Goal: Task Accomplishment & Management: Manage account settings

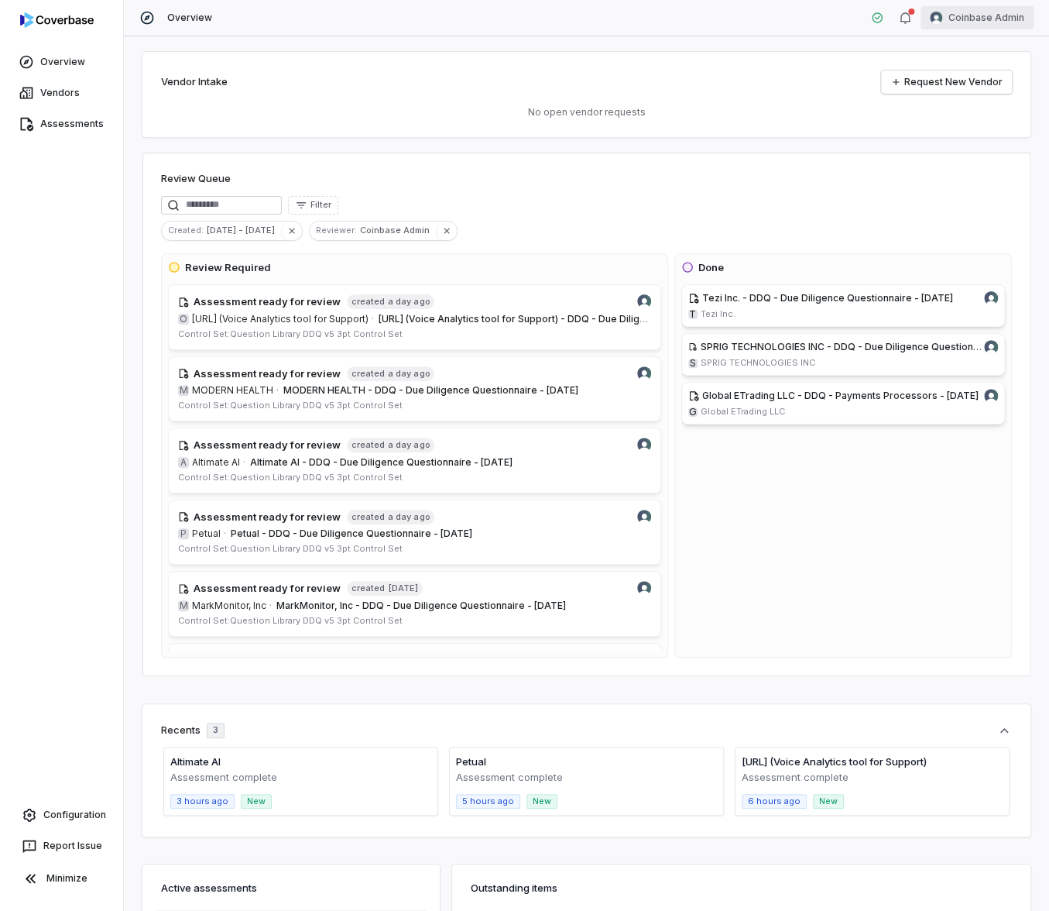
click at [1009, 23] on html "Overview Vendors Assessments Configuration Report Issue Minimize Overview Coinb…" at bounding box center [524, 455] width 1049 height 911
click at [987, 138] on div "Log out" at bounding box center [967, 142] width 118 height 25
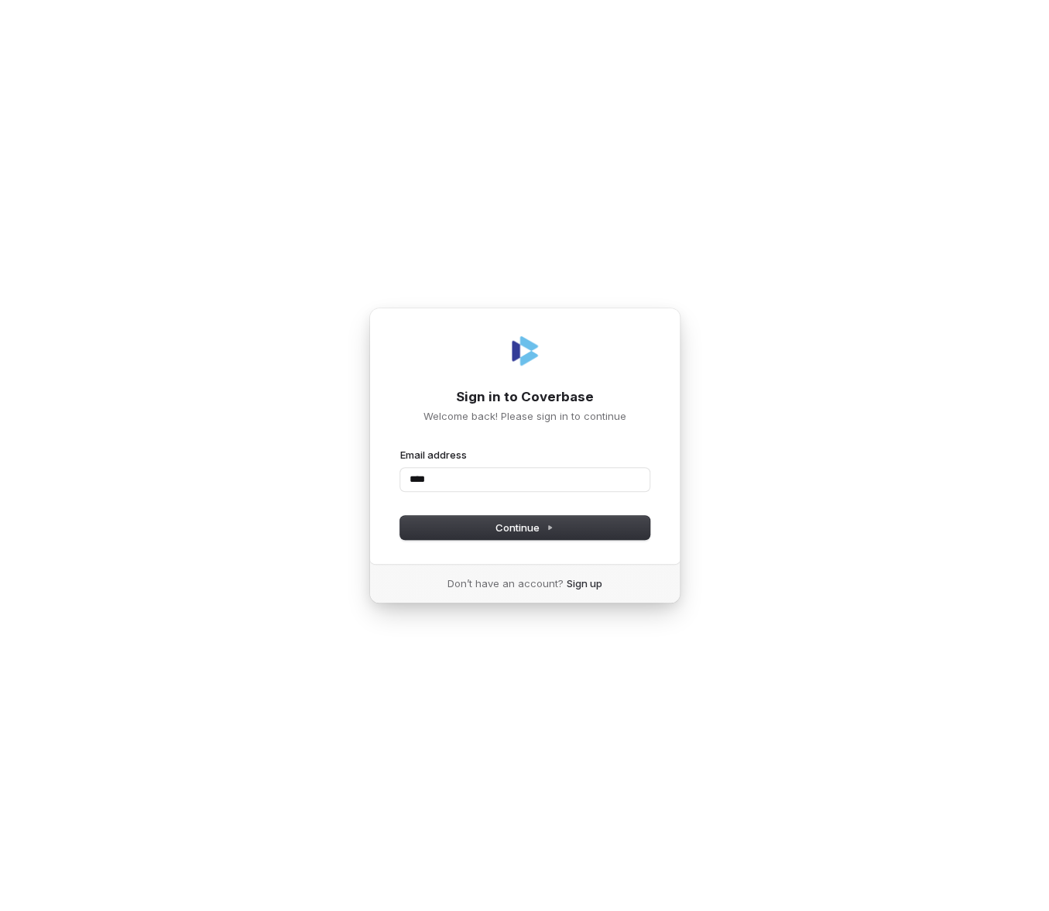
type input "*****"
click at [0, 910] on com-1password-button at bounding box center [0, 911] width 0 height 0
type input "**********"
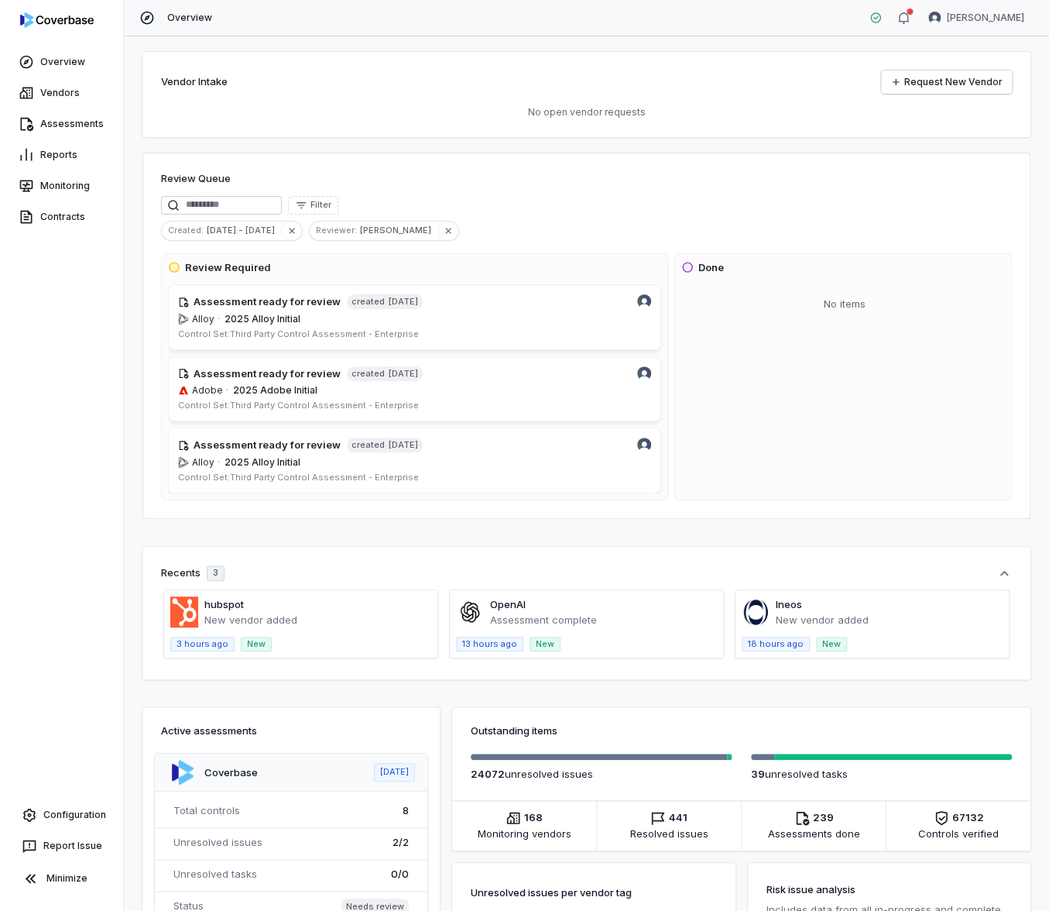
click at [580, 209] on div "Filter" at bounding box center [586, 205] width 851 height 19
click at [290, 228] on button "button" at bounding box center [291, 230] width 21 height 19
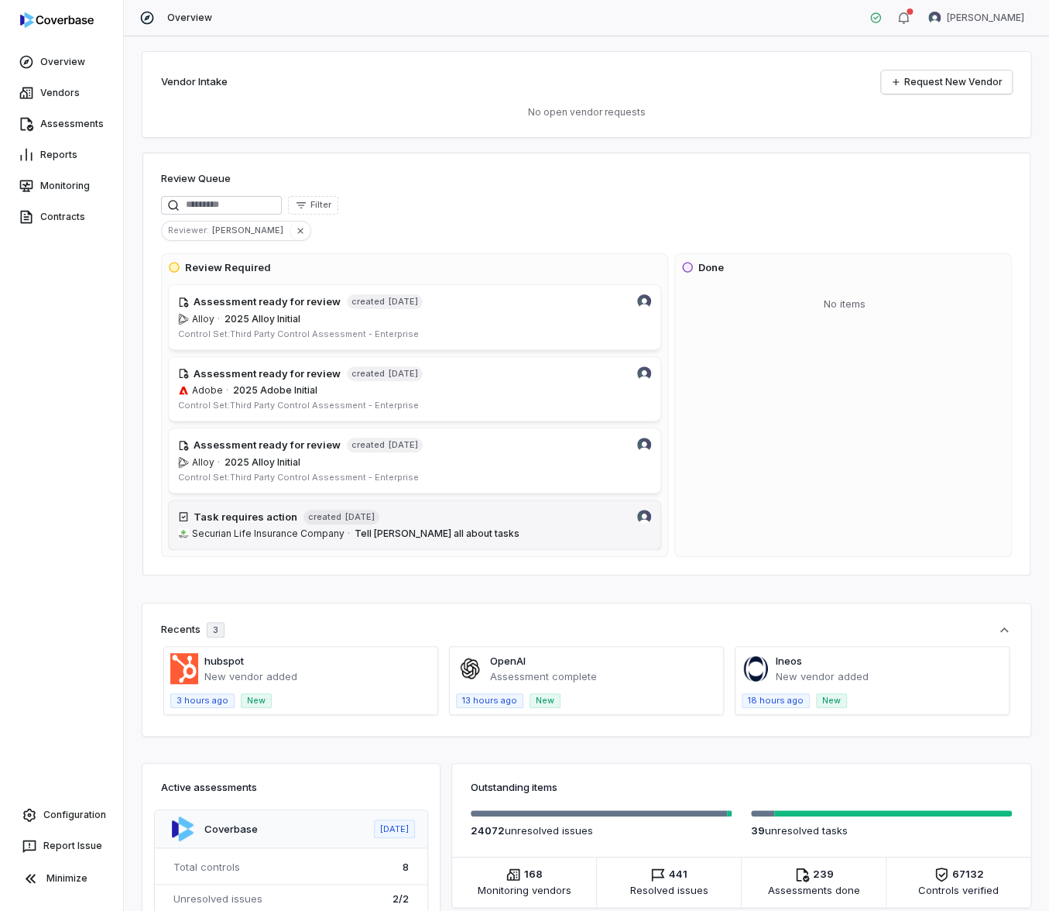
click at [481, 533] on span "Tell Brittany all about tasks" at bounding box center [503, 533] width 297 height 12
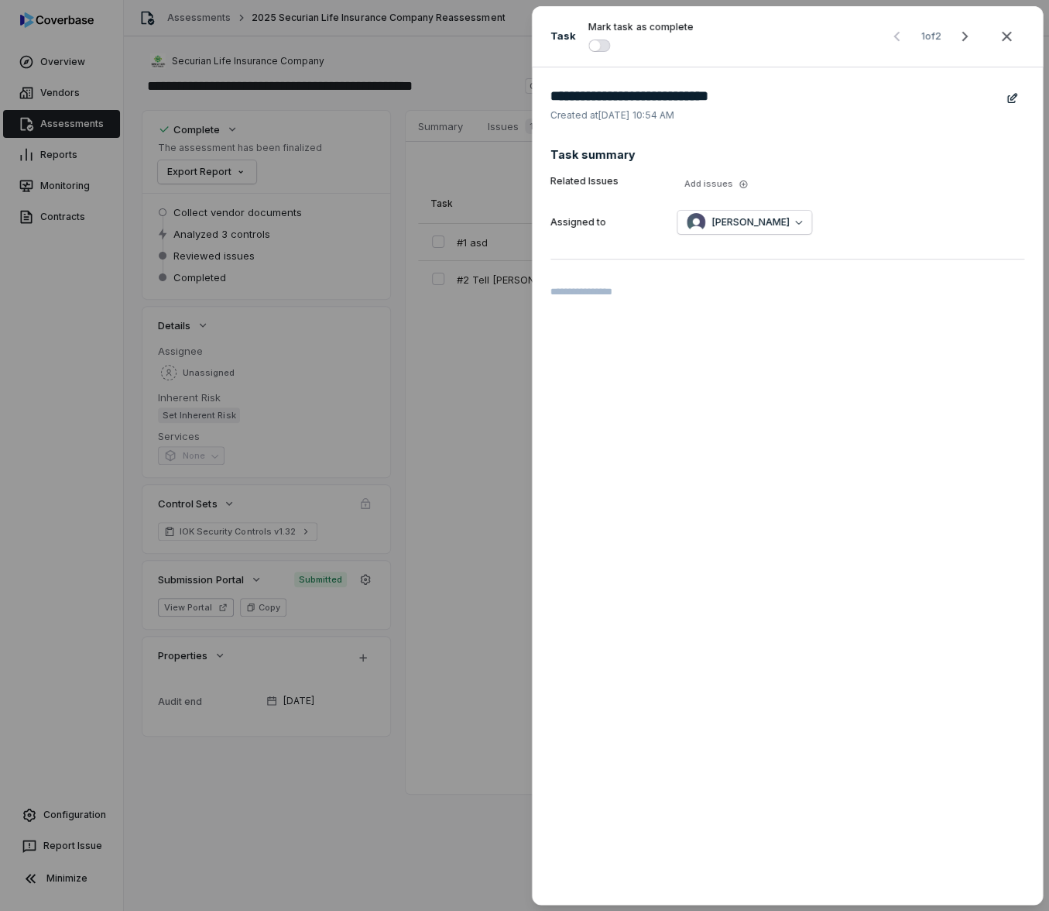
click at [188, 45] on div "**********" at bounding box center [524, 455] width 1049 height 911
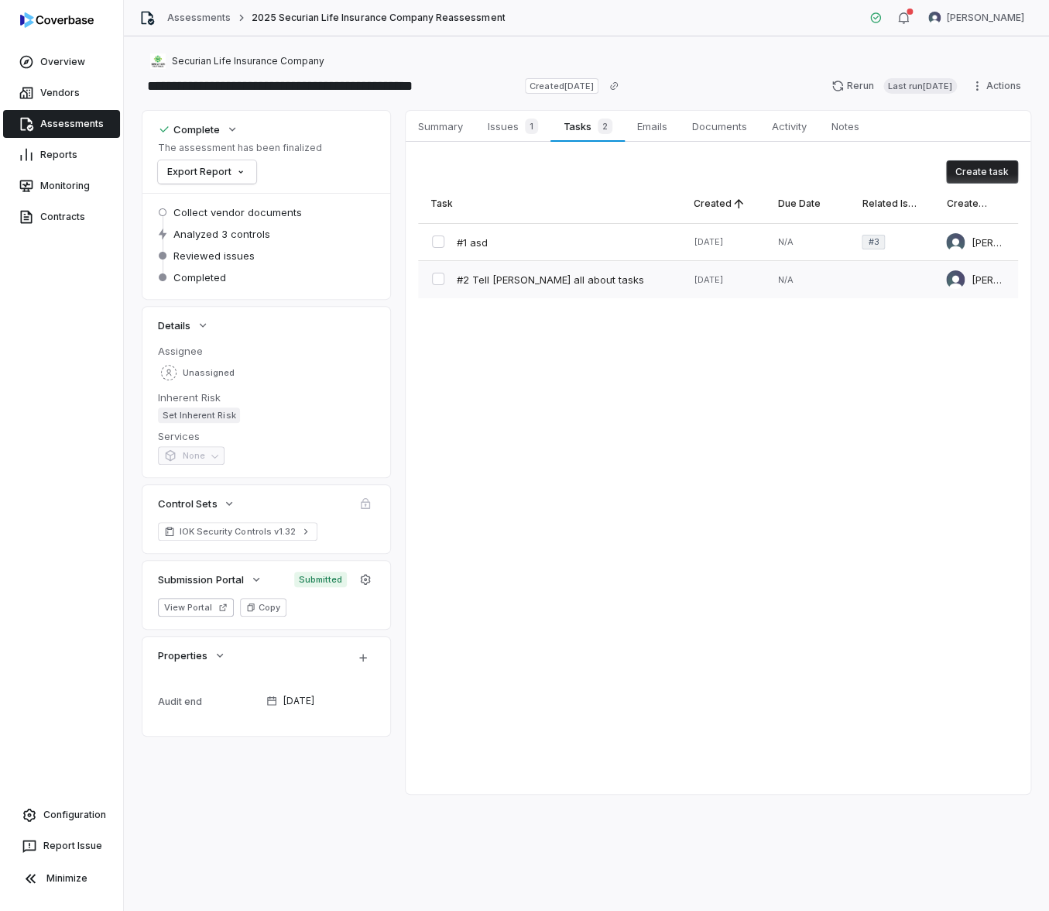
click at [433, 279] on button "button" at bounding box center [438, 279] width 12 height 12
click at [434, 278] on button "button" at bounding box center [438, 279] width 12 height 12
click at [527, 271] on div "#2 Tell Brittany all about tasks" at bounding box center [533, 279] width 221 height 33
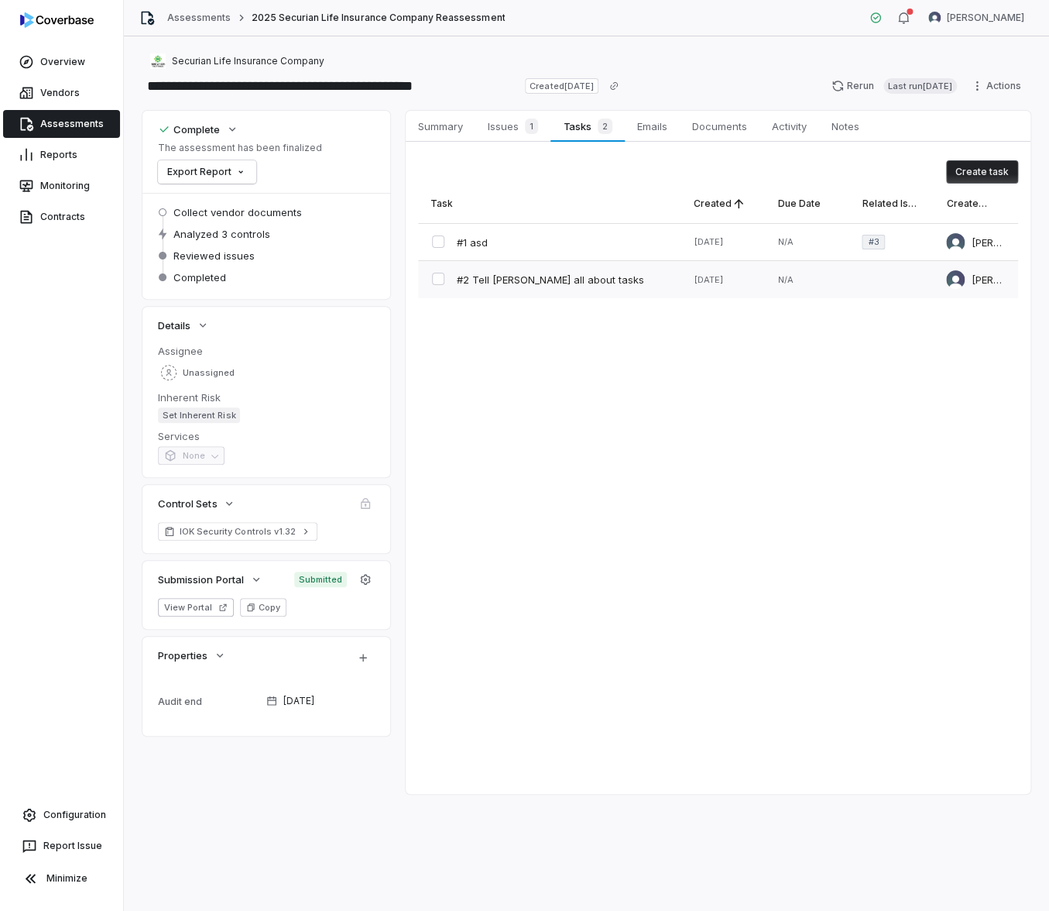
click at [538, 288] on div "#2 Tell Brittany all about tasks" at bounding box center [533, 279] width 221 height 33
click at [536, 283] on span "#2 Tell Brittany all about tasks" at bounding box center [550, 280] width 187 height 14
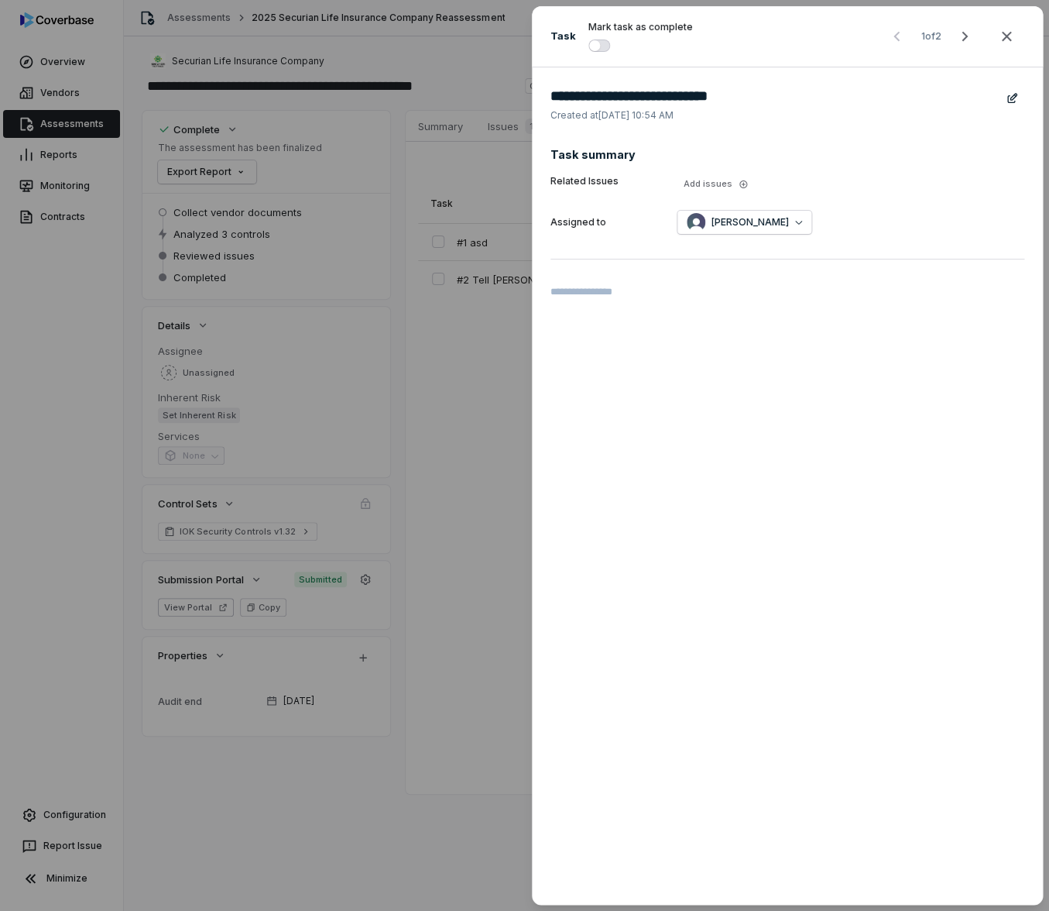
click at [595, 56] on header "Task Mark task as complete 1 of 2" at bounding box center [787, 36] width 511 height 61
click at [592, 44] on span "button" at bounding box center [594, 45] width 11 height 11
click at [593, 45] on button "button" at bounding box center [600, 45] width 22 height 12
click at [317, 181] on div "**********" at bounding box center [524, 455] width 1049 height 911
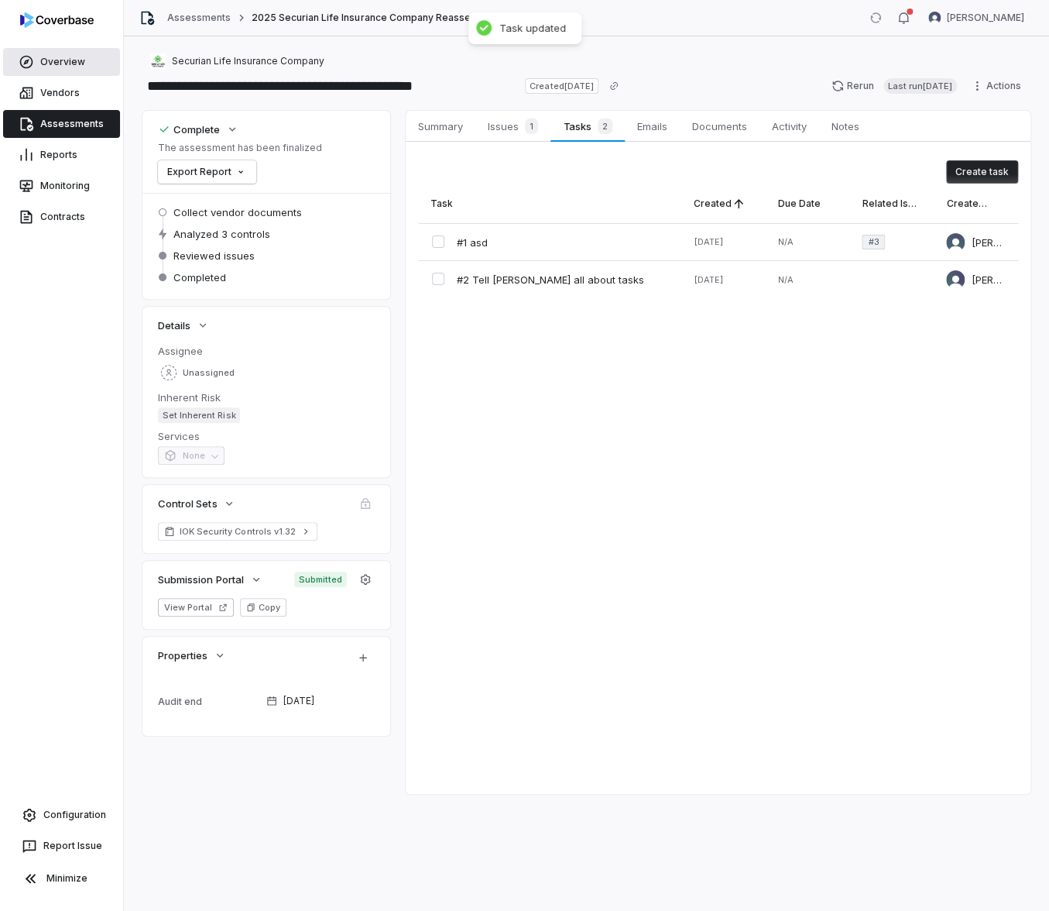
click at [91, 67] on link "Overview" at bounding box center [61, 62] width 117 height 28
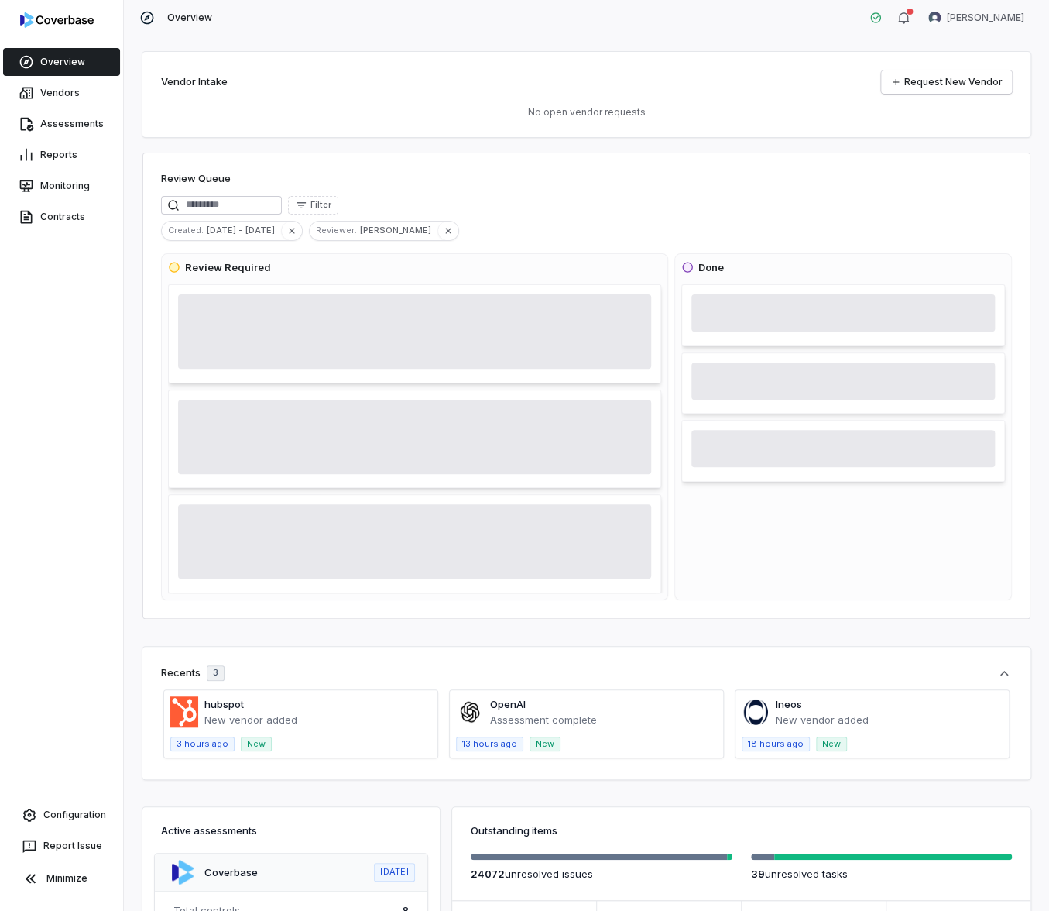
click at [511, 196] on div "Filter" at bounding box center [586, 205] width 851 height 19
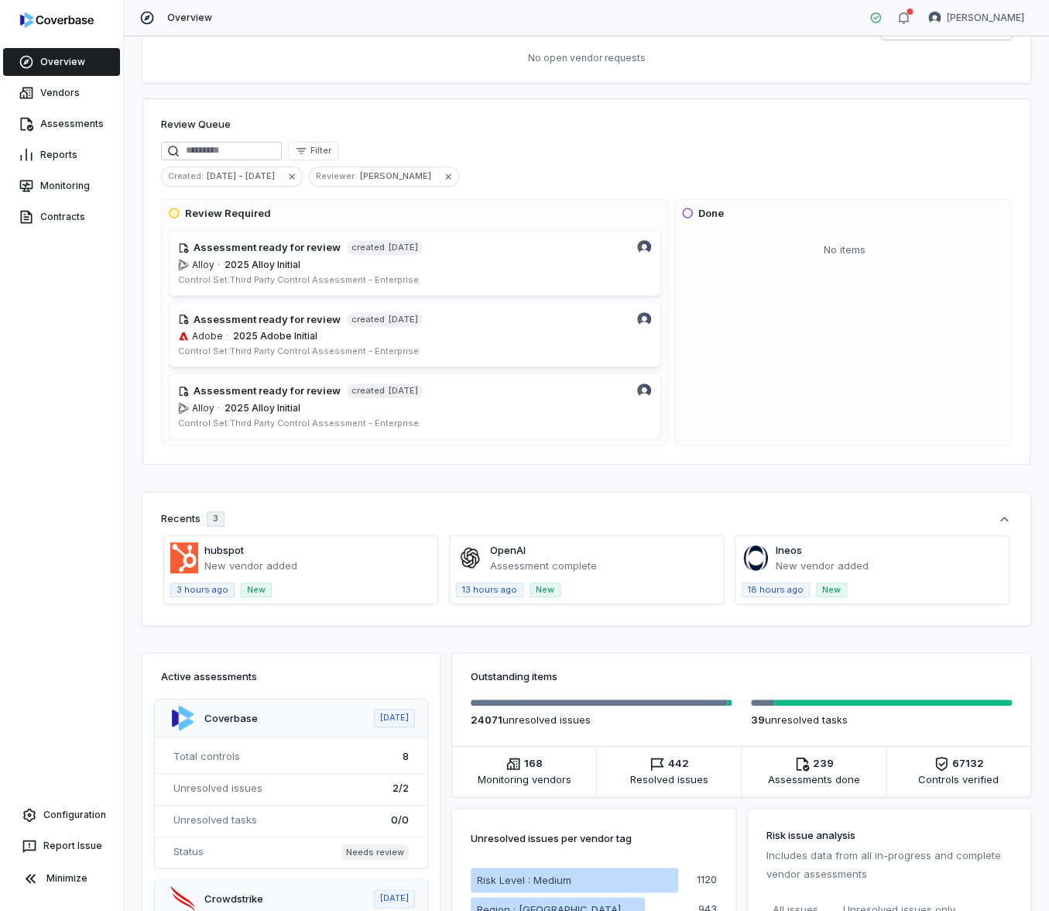
scroll to position [34, 0]
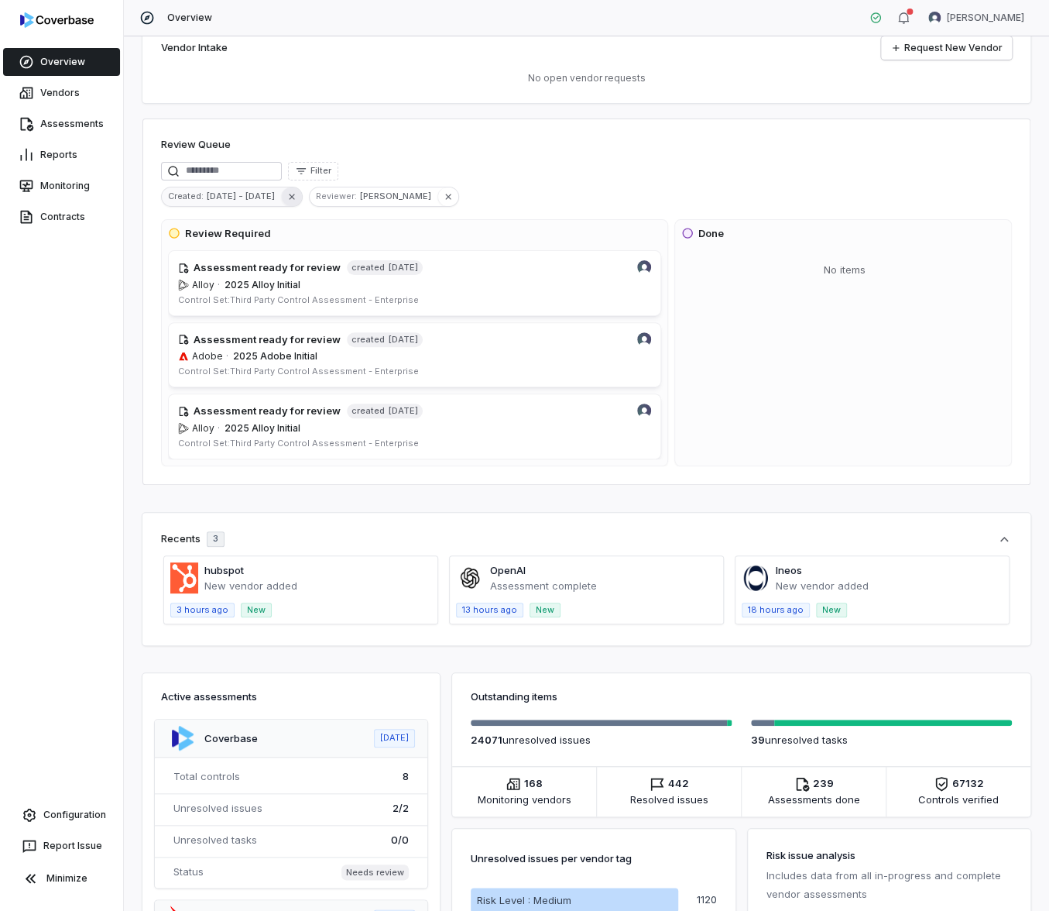
click at [287, 196] on icon "button" at bounding box center [292, 196] width 11 height 11
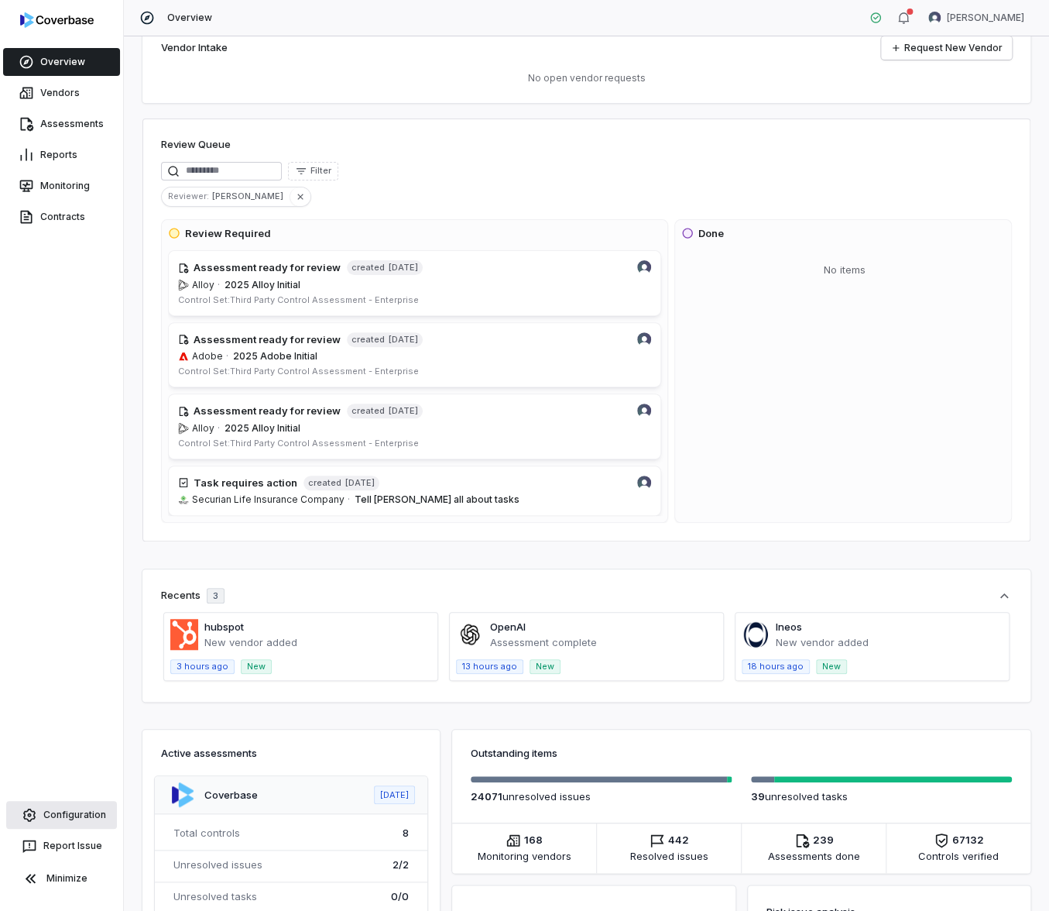
click at [85, 819] on link "Configuration" at bounding box center [61, 815] width 111 height 28
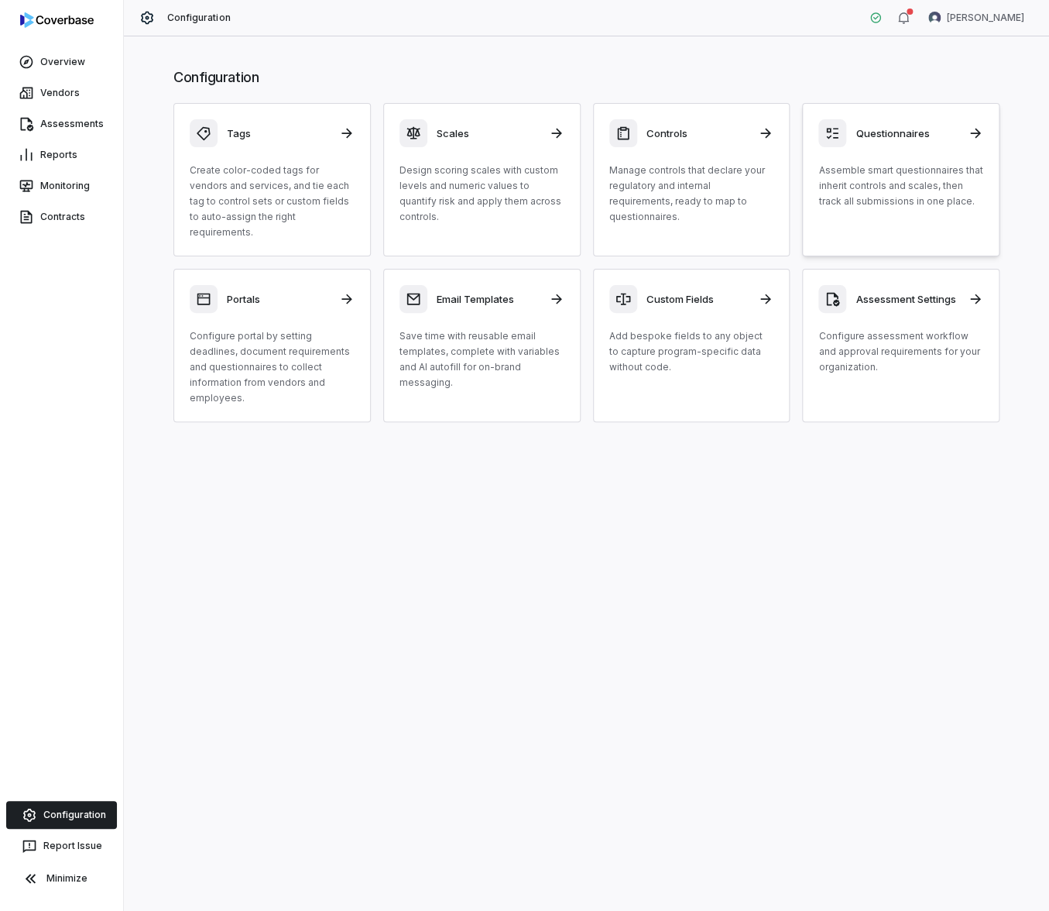
click at [918, 204] on p "Assemble smart questionnaires that inherit controls and scales, then track all …" at bounding box center [901, 186] width 165 height 46
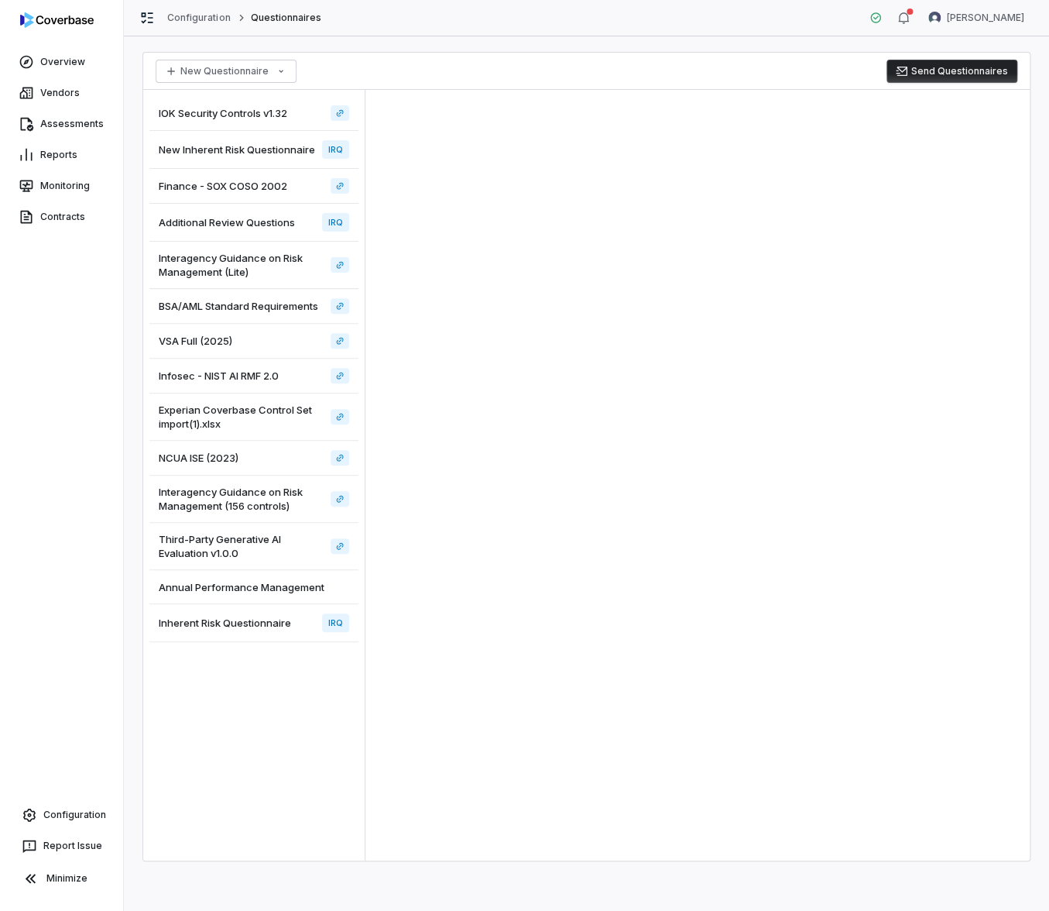
click at [270, 627] on span "Inherent Risk Questionnaire" at bounding box center [225, 623] width 132 height 14
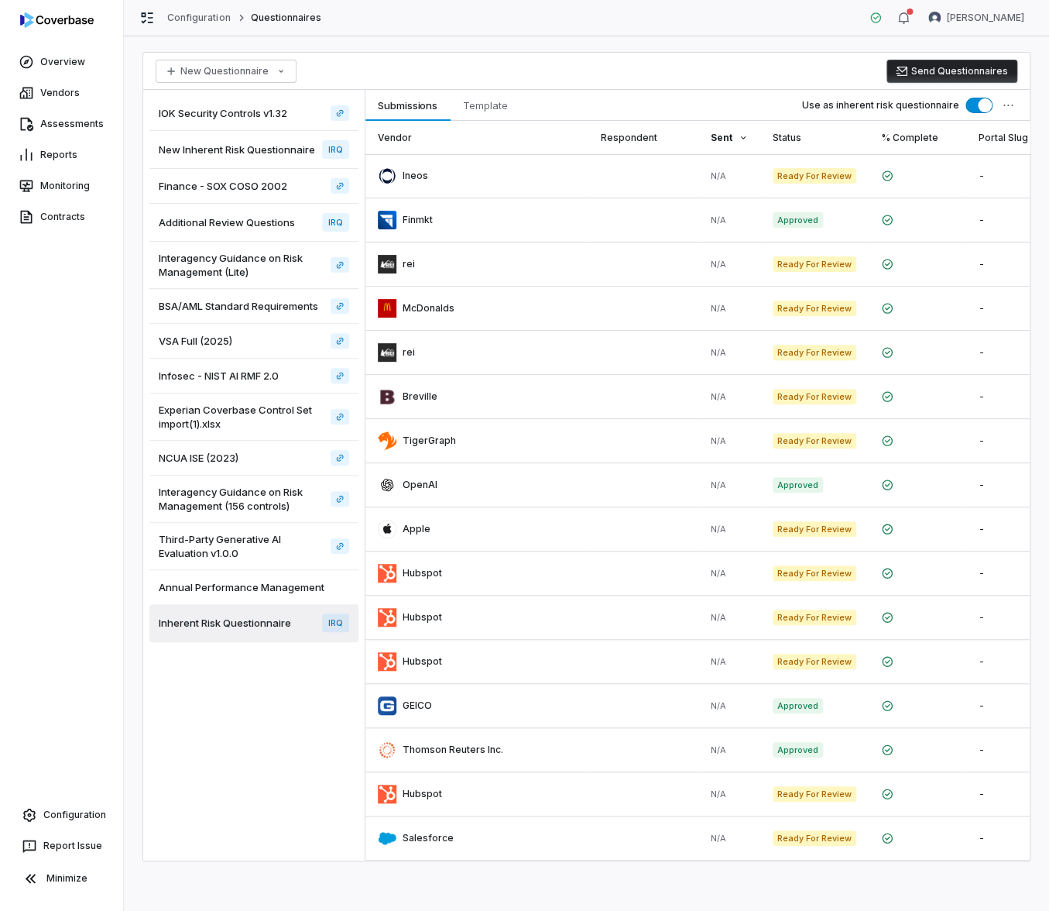
click at [992, 73] on button "Send Questionnaires" at bounding box center [952, 71] width 131 height 23
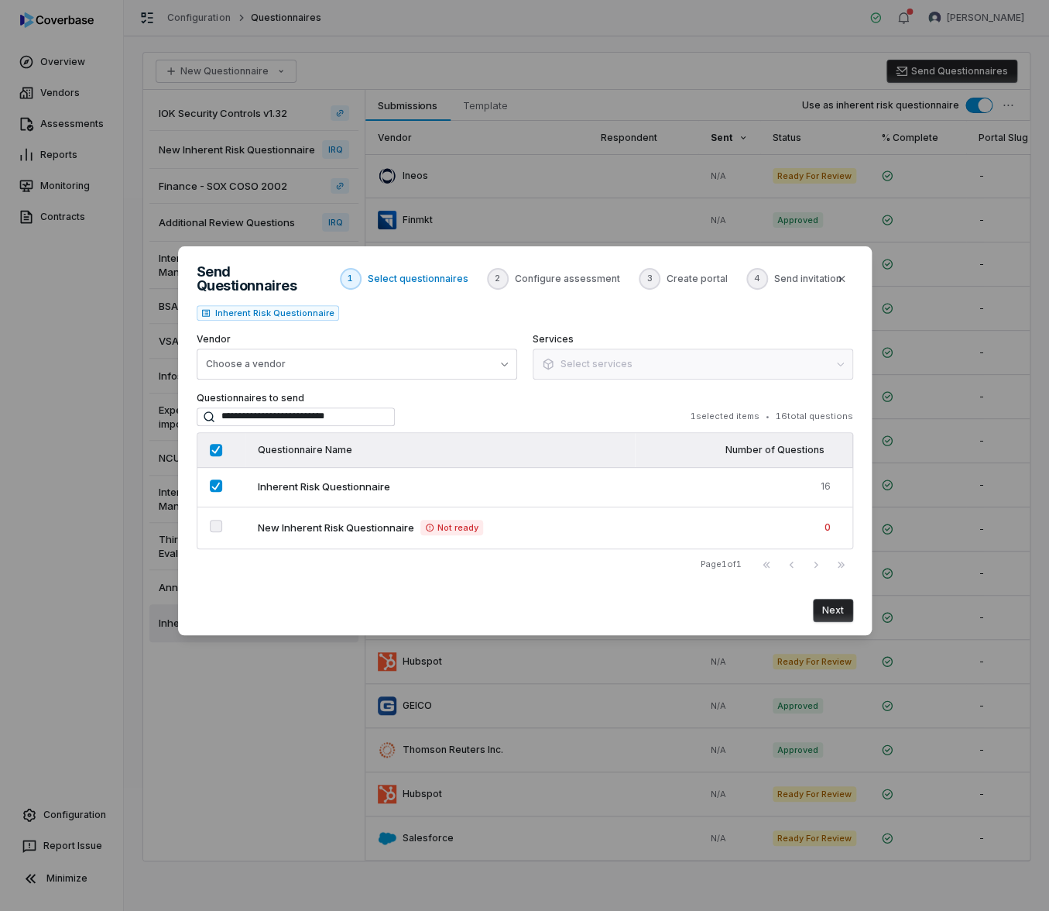
click at [832, 605] on button "Next" at bounding box center [833, 610] width 40 height 23
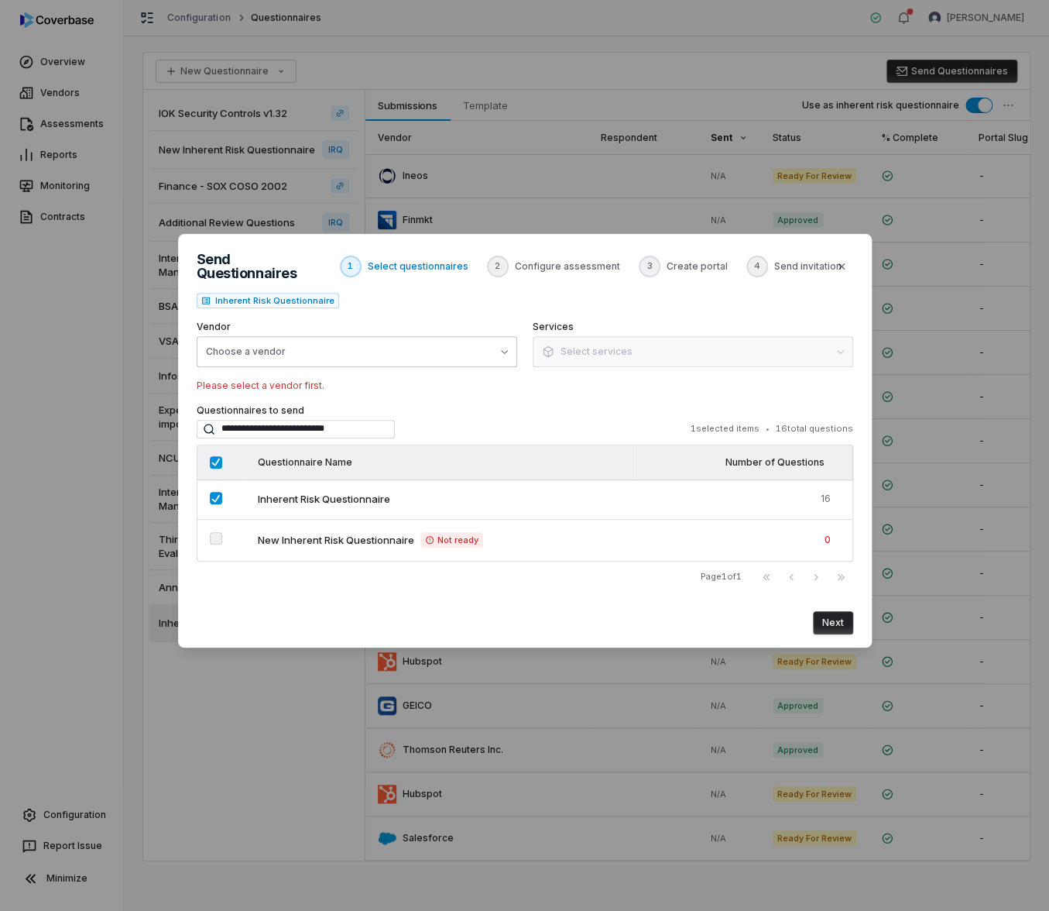
click at [318, 348] on button "Choose a vendor" at bounding box center [357, 351] width 321 height 31
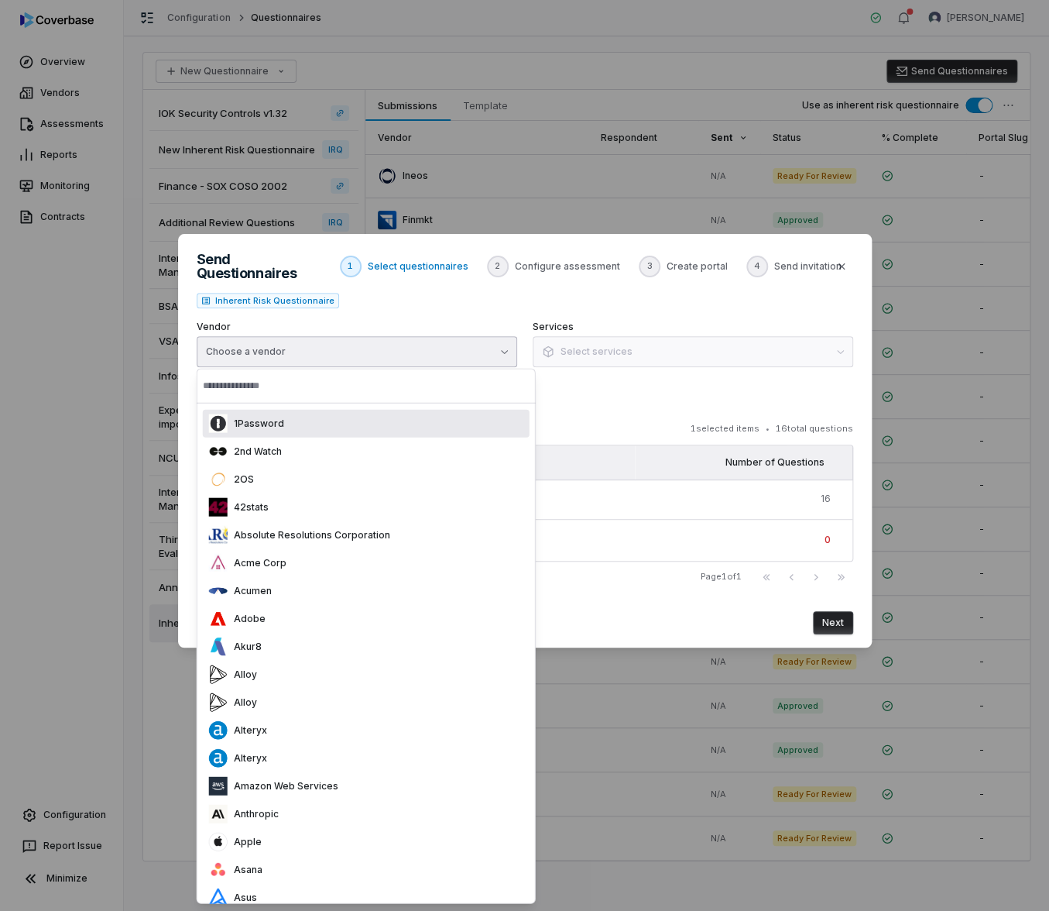
click at [317, 432] on div "1Password" at bounding box center [366, 423] width 327 height 28
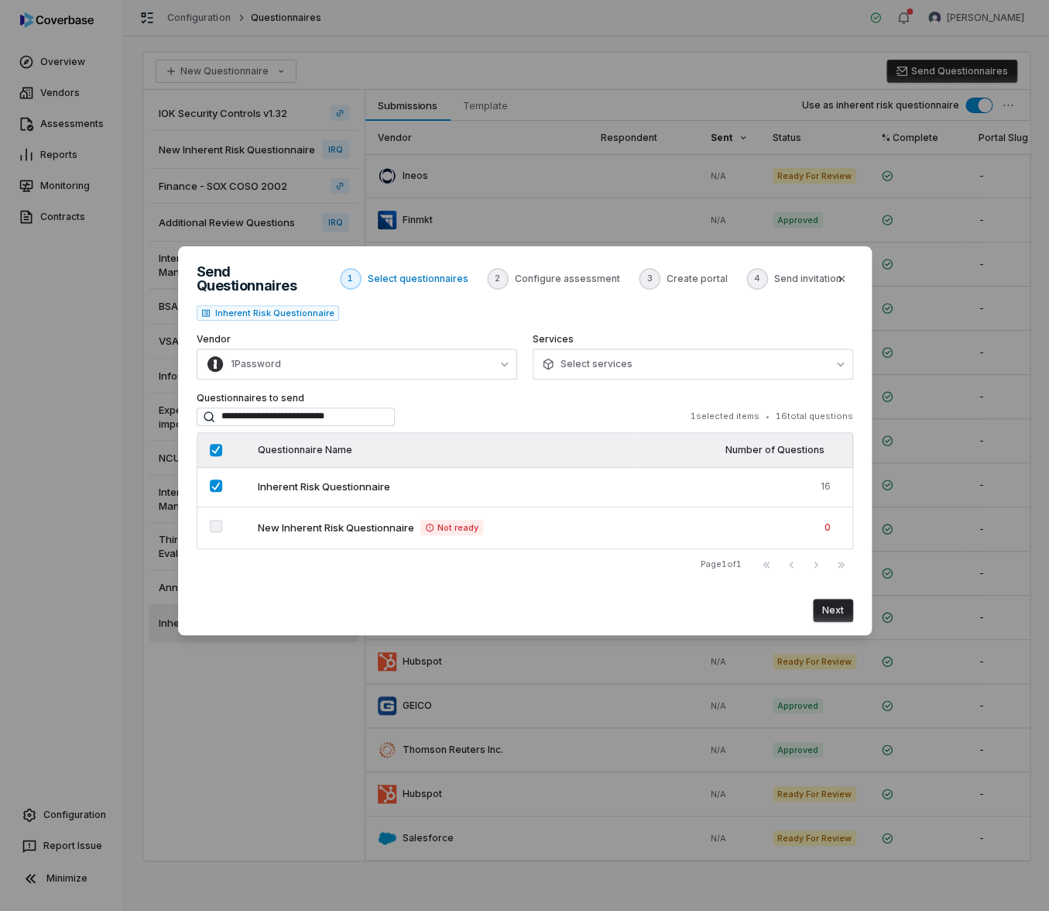
click at [838, 613] on button "Next" at bounding box center [833, 610] width 40 height 23
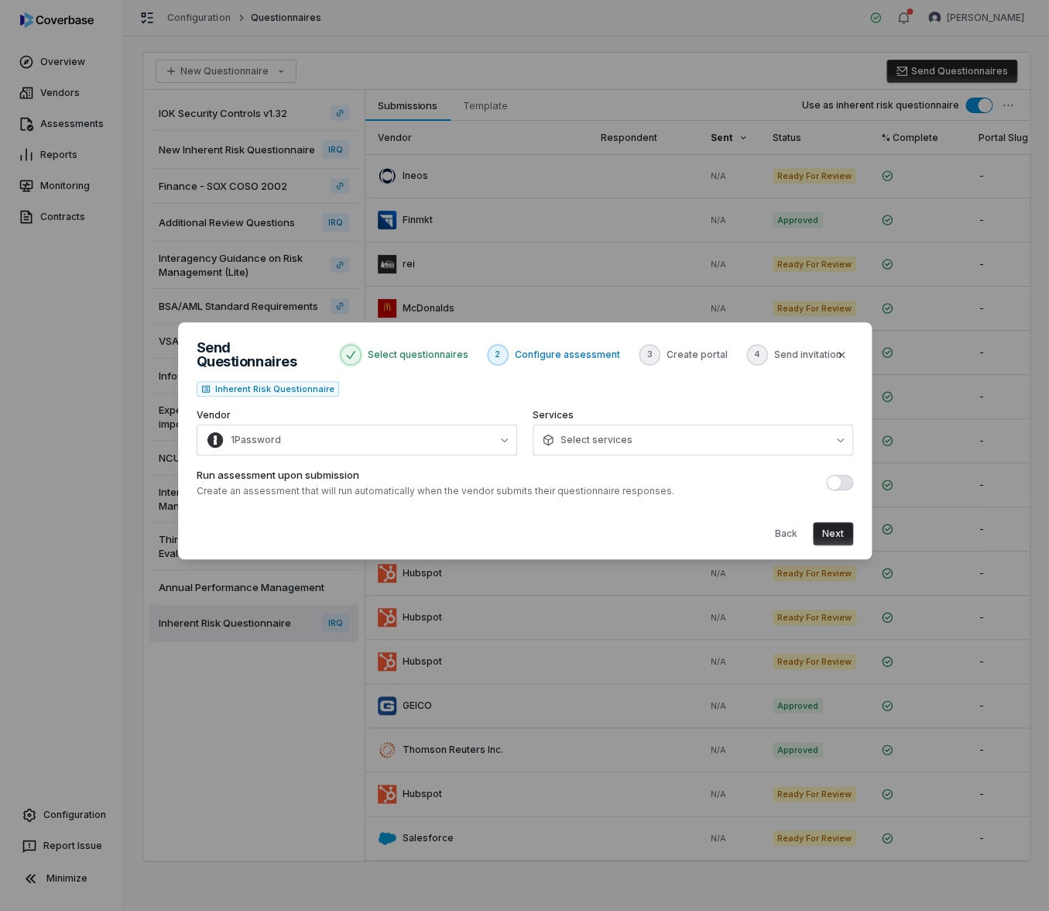
click at [830, 527] on button "Next" at bounding box center [833, 533] width 40 height 23
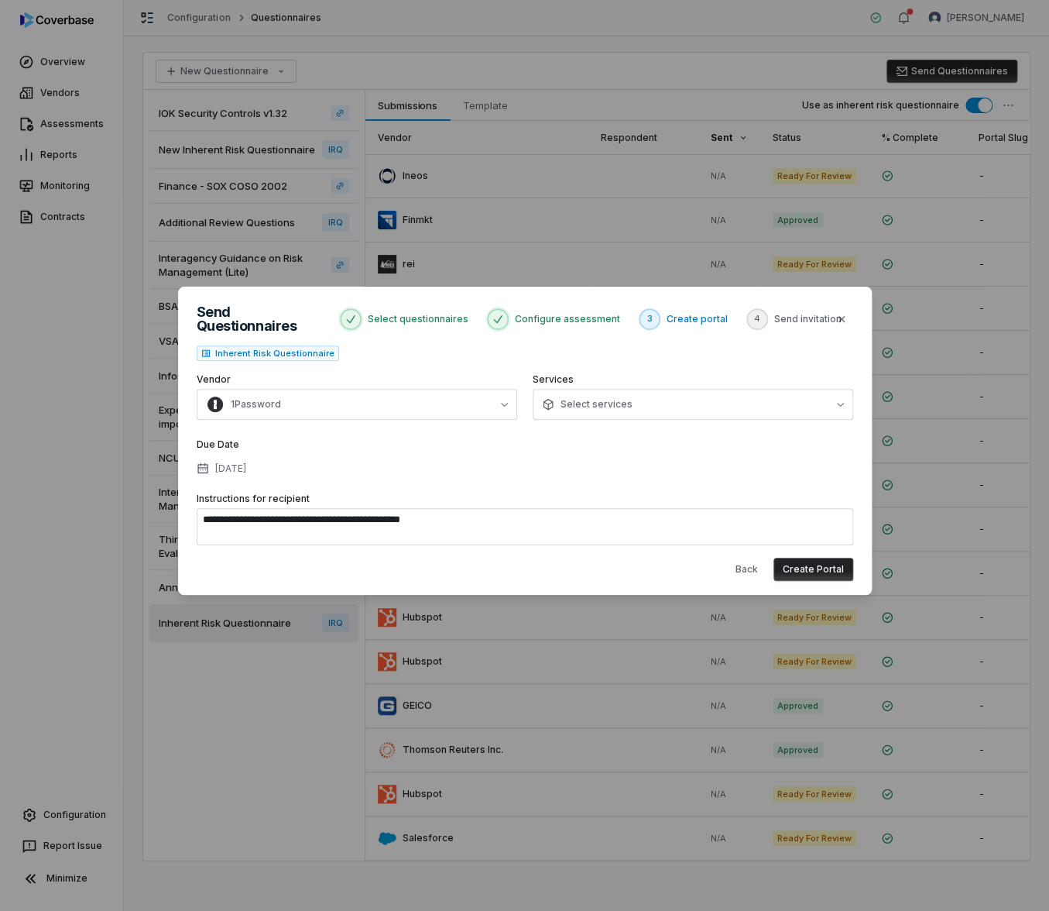
click at [792, 559] on button "Create Portal" at bounding box center [814, 569] width 80 height 23
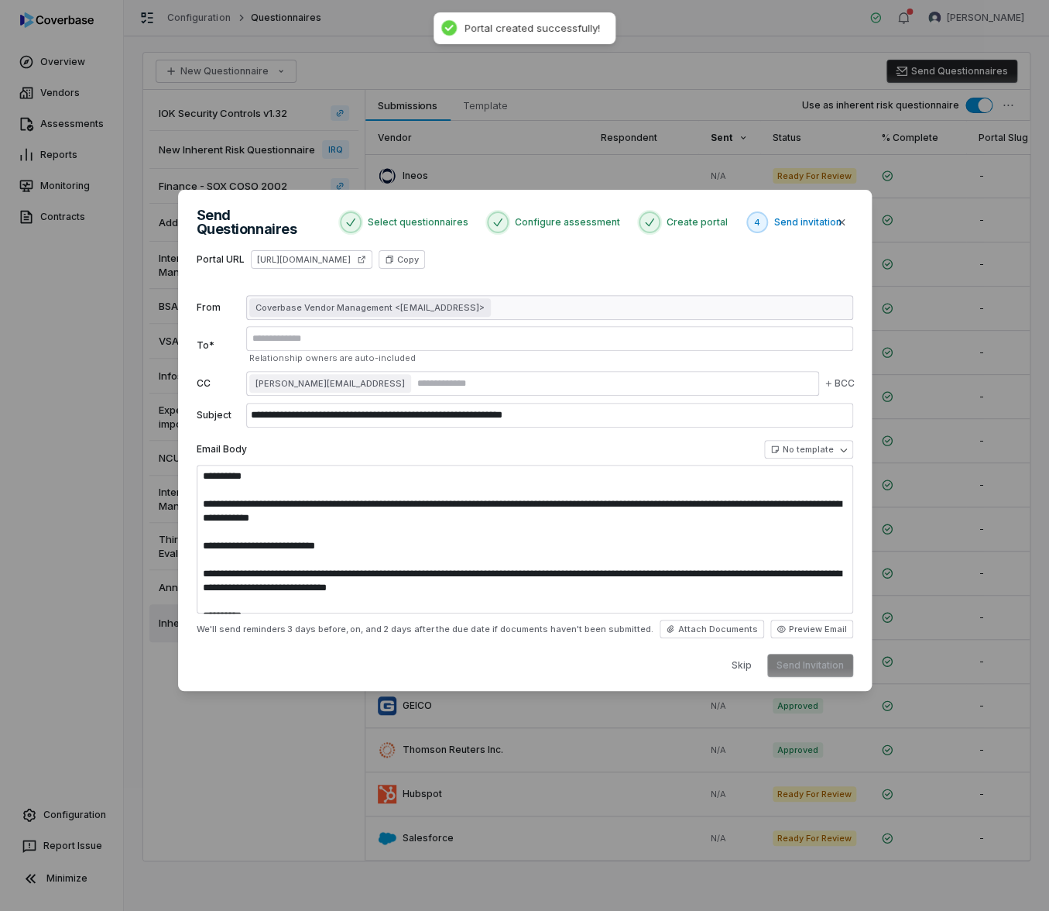
type textarea "**********"
click at [738, 657] on button "Skip" at bounding box center [741, 665] width 39 height 23
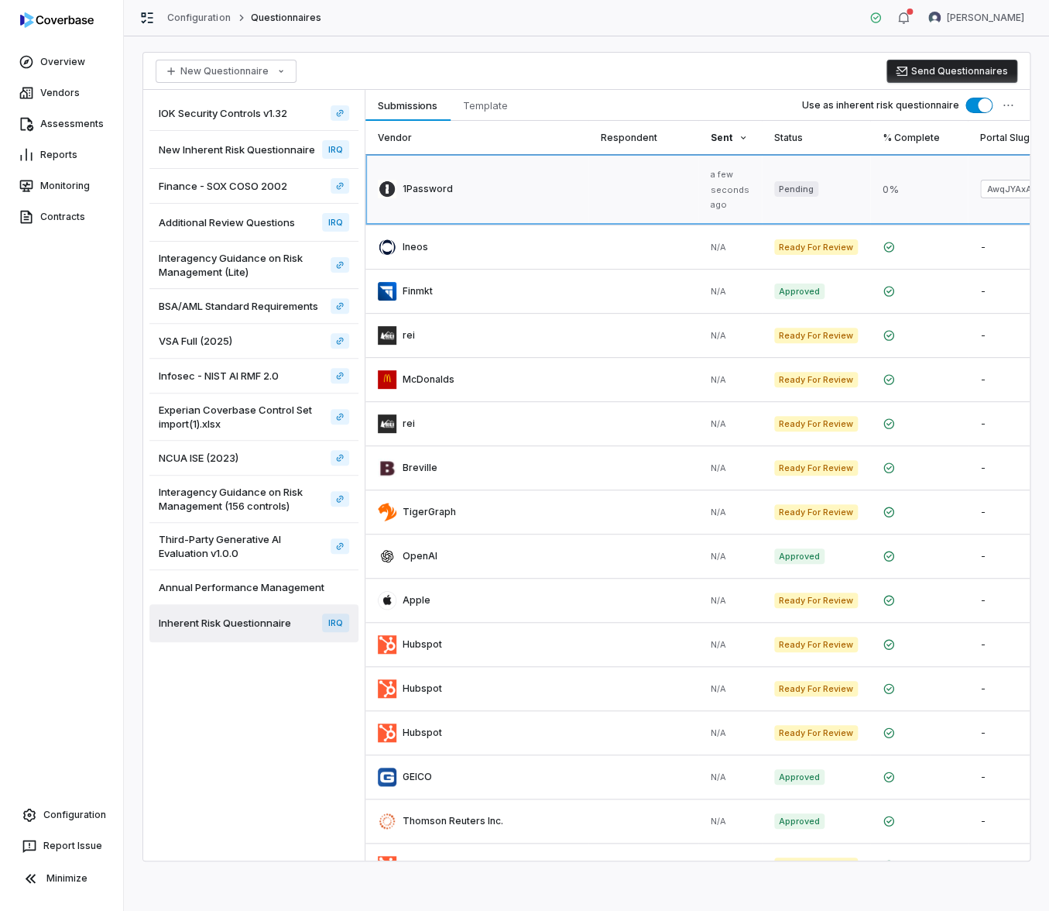
click at [870, 197] on link at bounding box center [816, 189] width 108 height 70
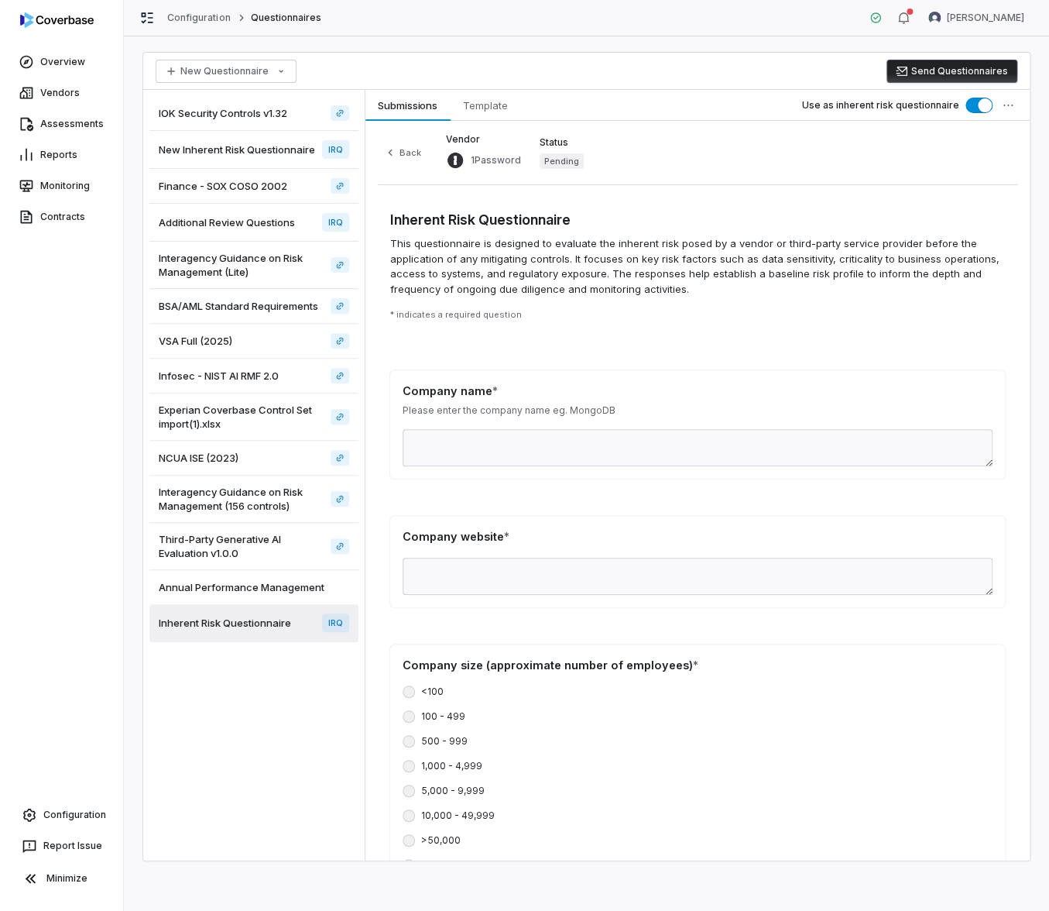
click at [400, 146] on button "Back" at bounding box center [403, 152] width 50 height 19
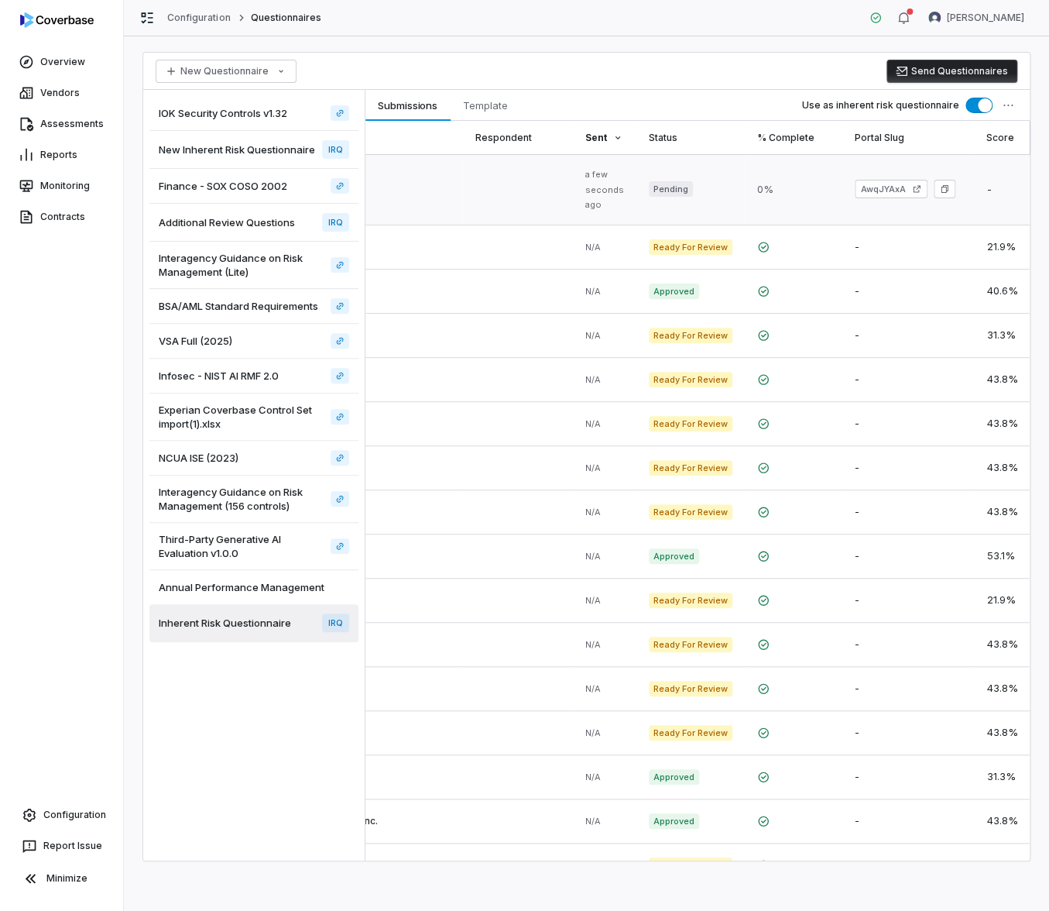
scroll to position [0, 200]
click at [884, 188] on link "AwqJYAxA" at bounding box center [891, 189] width 73 height 19
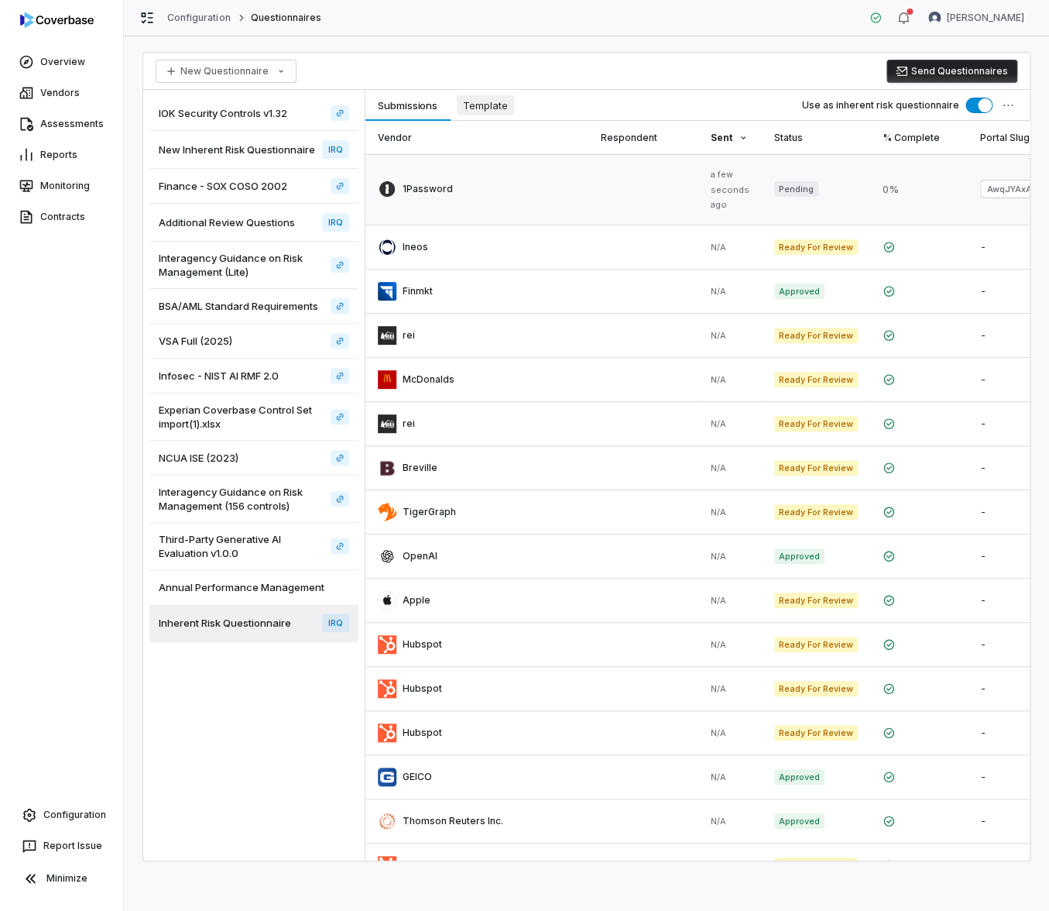
click at [511, 105] on span "Template" at bounding box center [485, 105] width 57 height 20
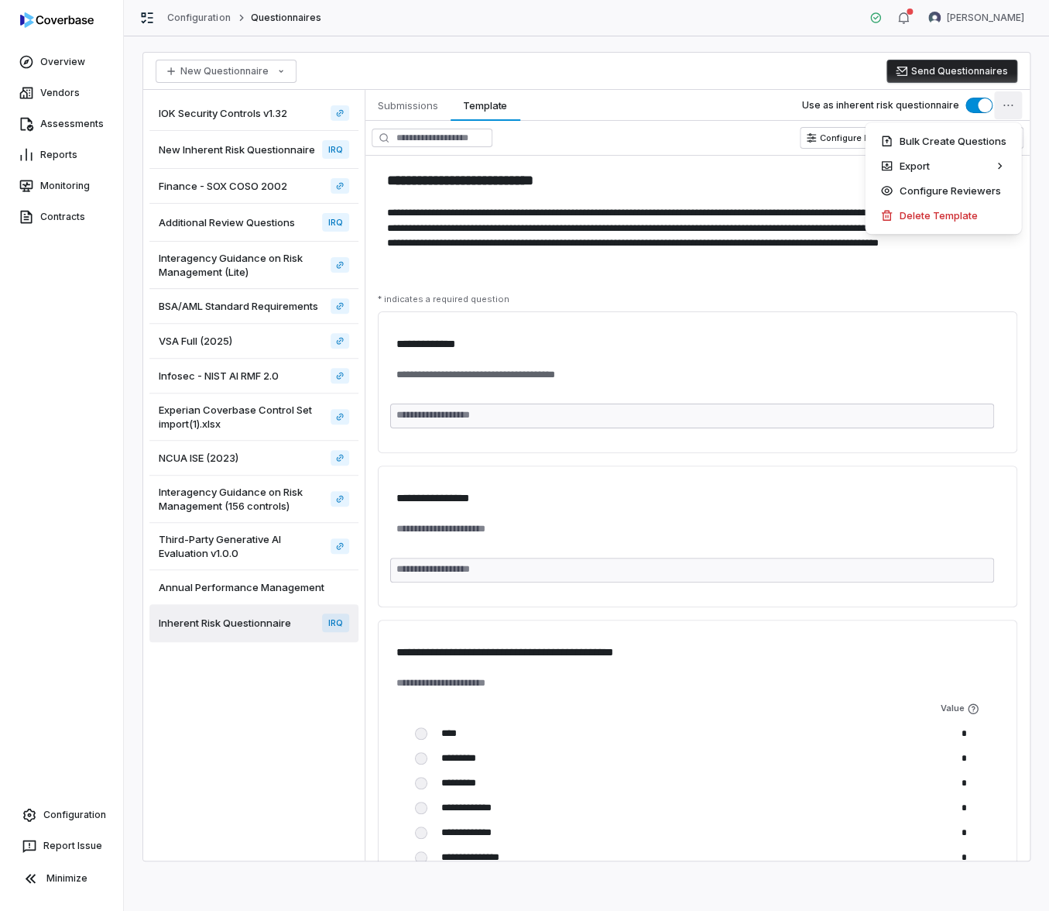
click at [1009, 103] on html "**********" at bounding box center [524, 455] width 1049 height 911
click at [957, 198] on div "Configure Reviewers" at bounding box center [943, 190] width 144 height 25
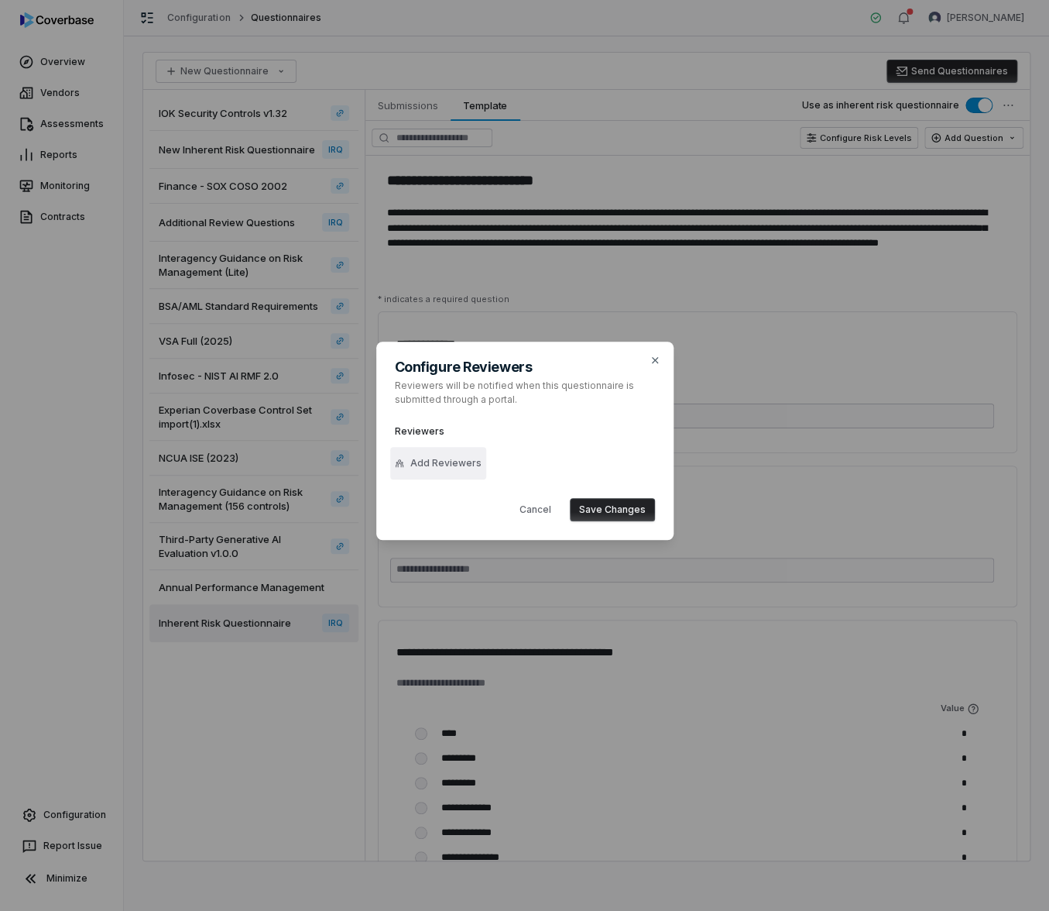
click at [429, 465] on span "Add Reviewers" at bounding box center [445, 463] width 71 height 12
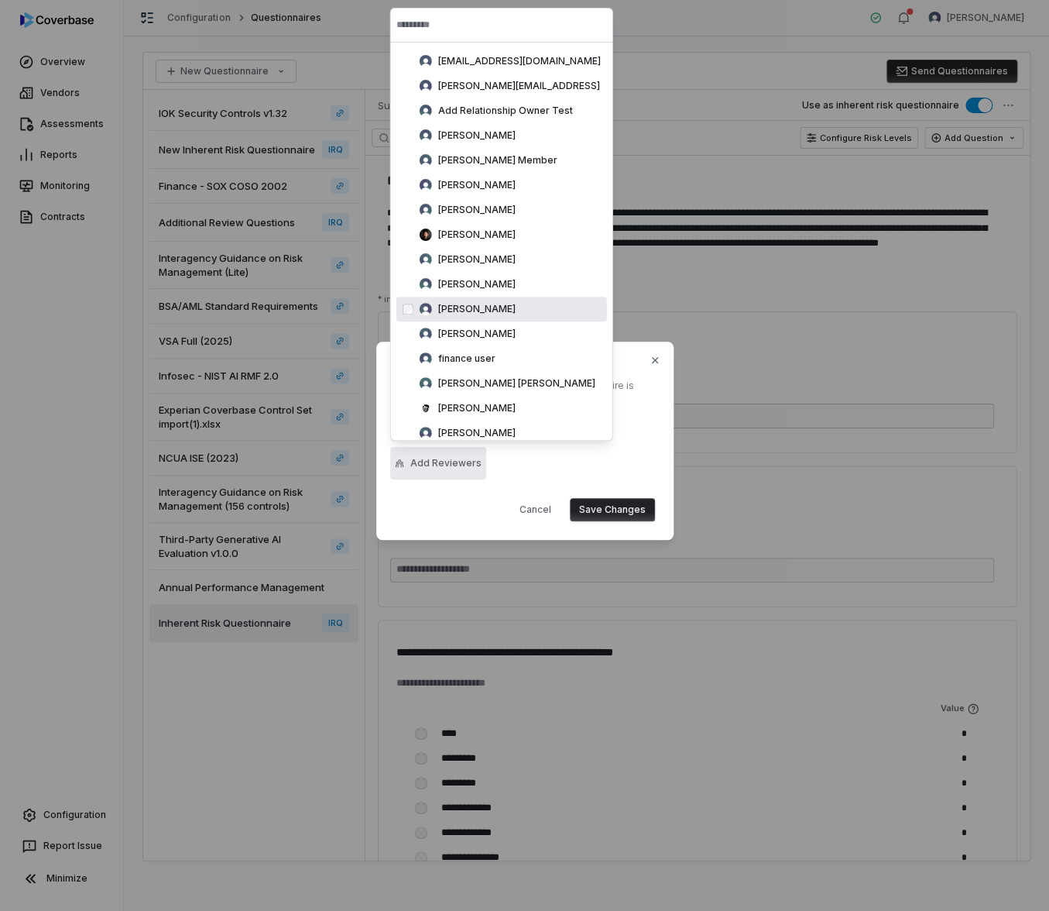
click at [503, 309] on div "David Gold" at bounding box center [501, 309] width 211 height 25
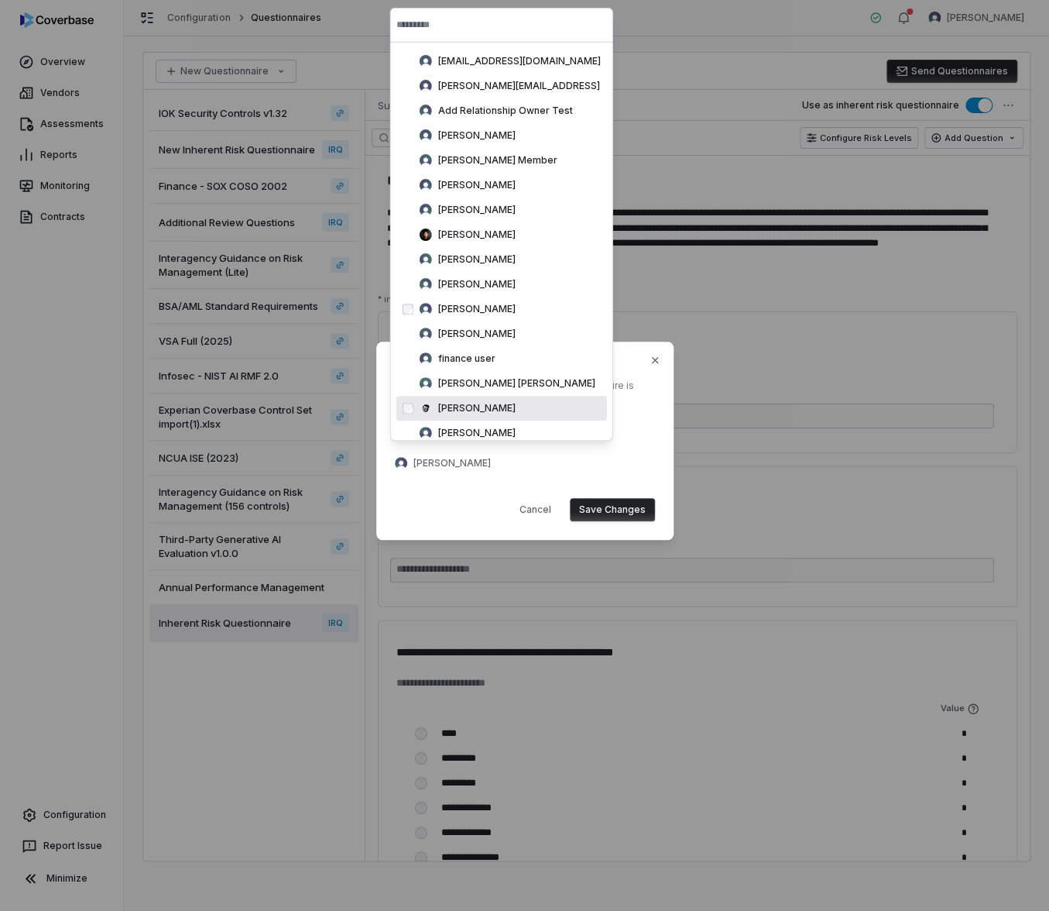
click at [618, 447] on div "Reviewers David Gold" at bounding box center [525, 449] width 260 height 60
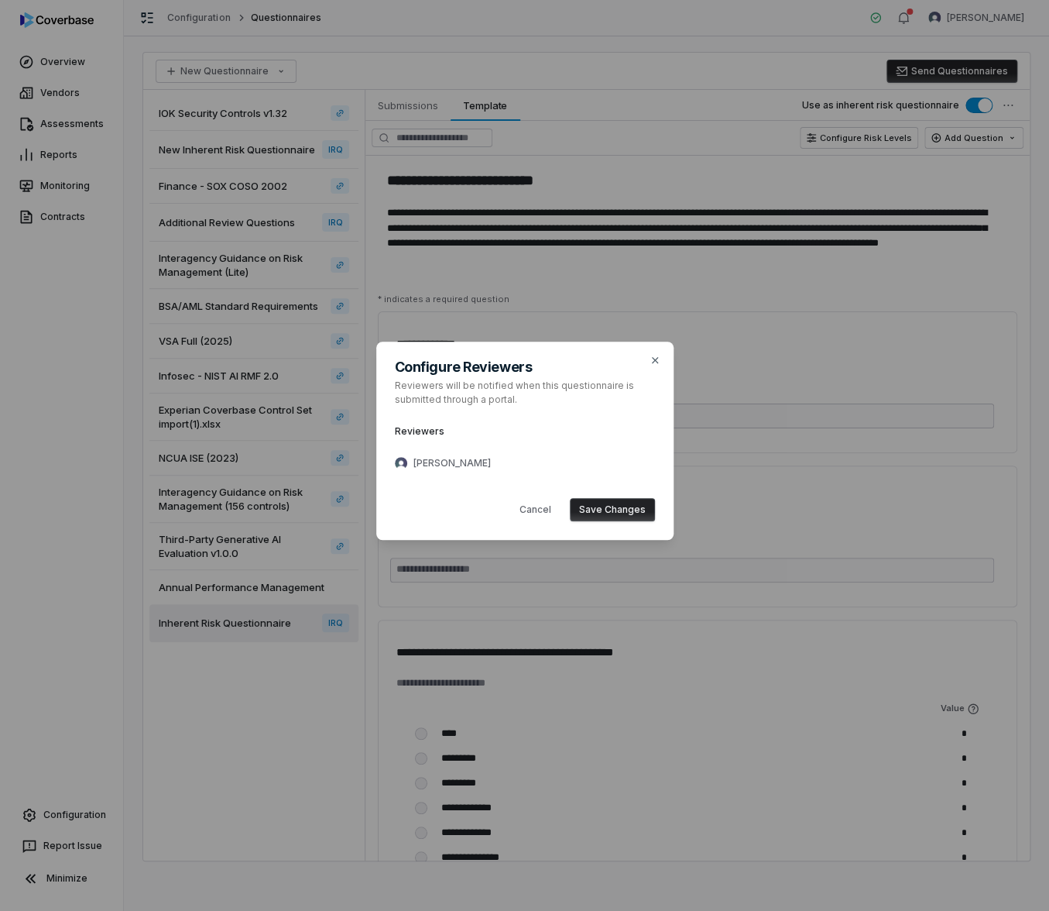
click at [623, 510] on button "Save Changes" at bounding box center [612, 509] width 85 height 23
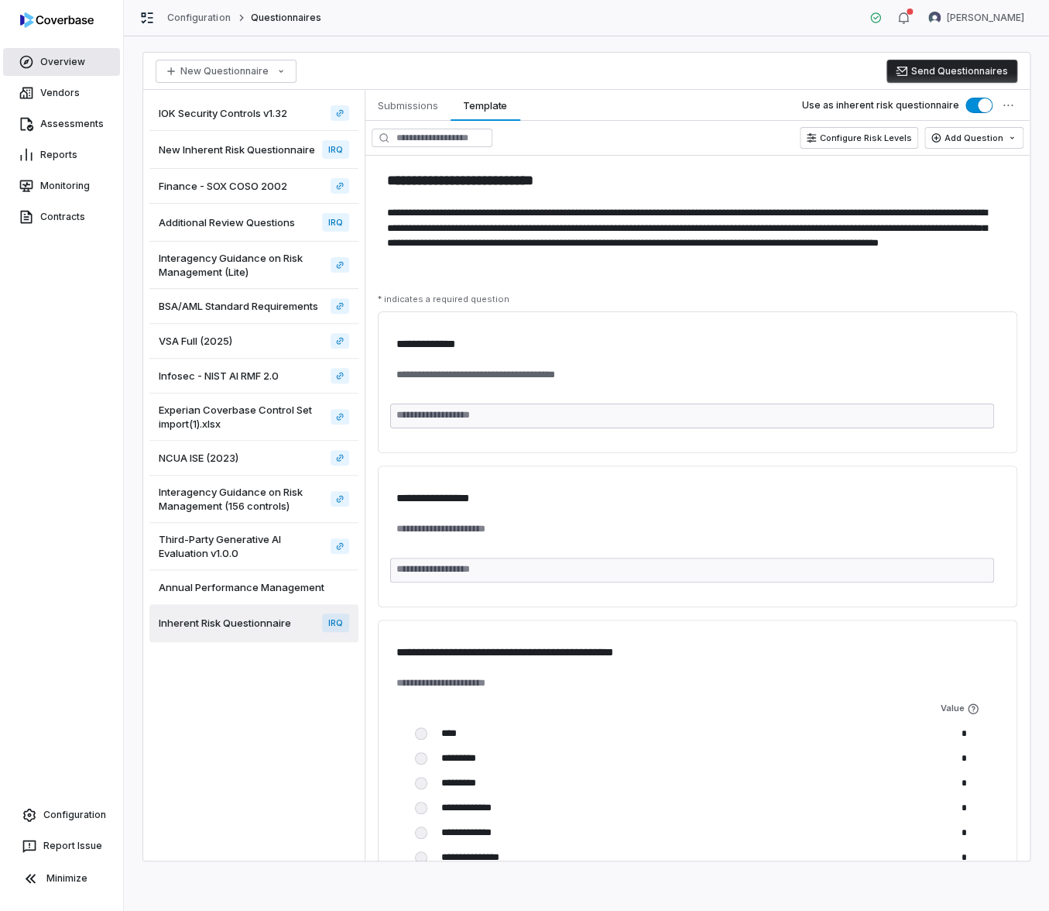
click at [64, 67] on link "Overview" at bounding box center [61, 62] width 117 height 28
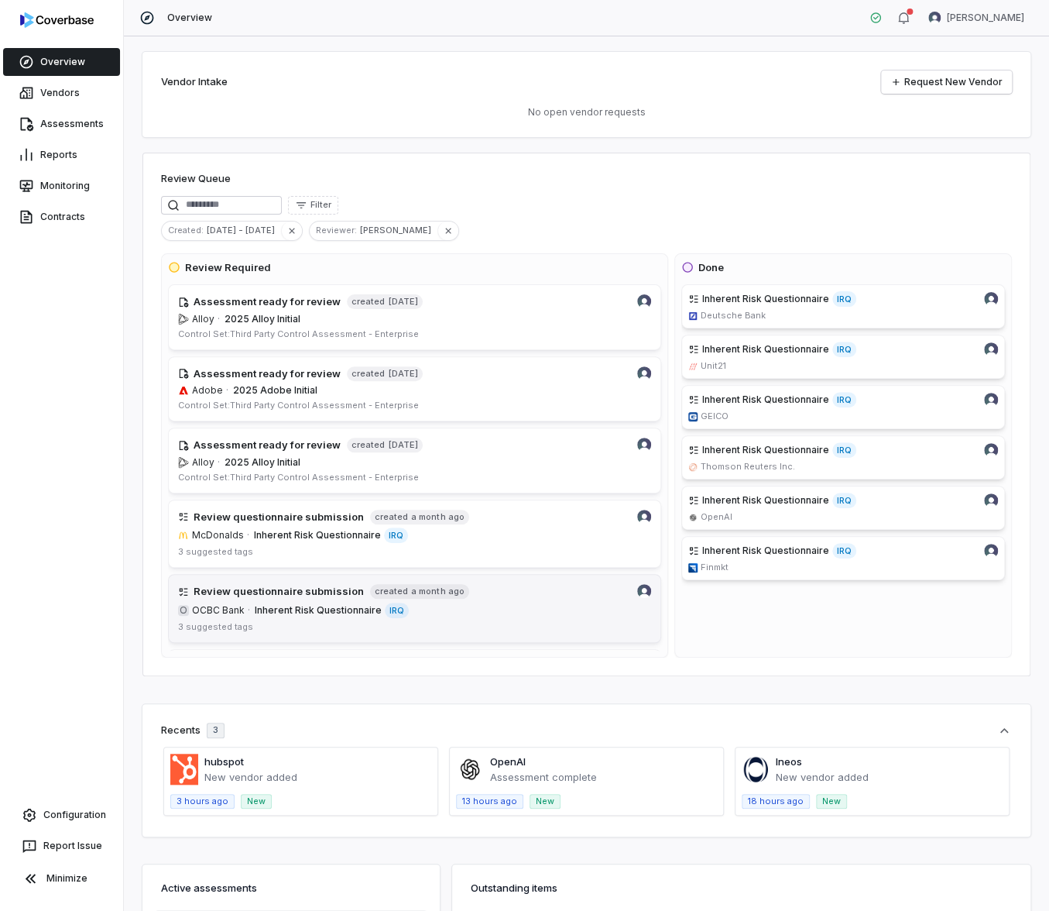
scroll to position [1154, 0]
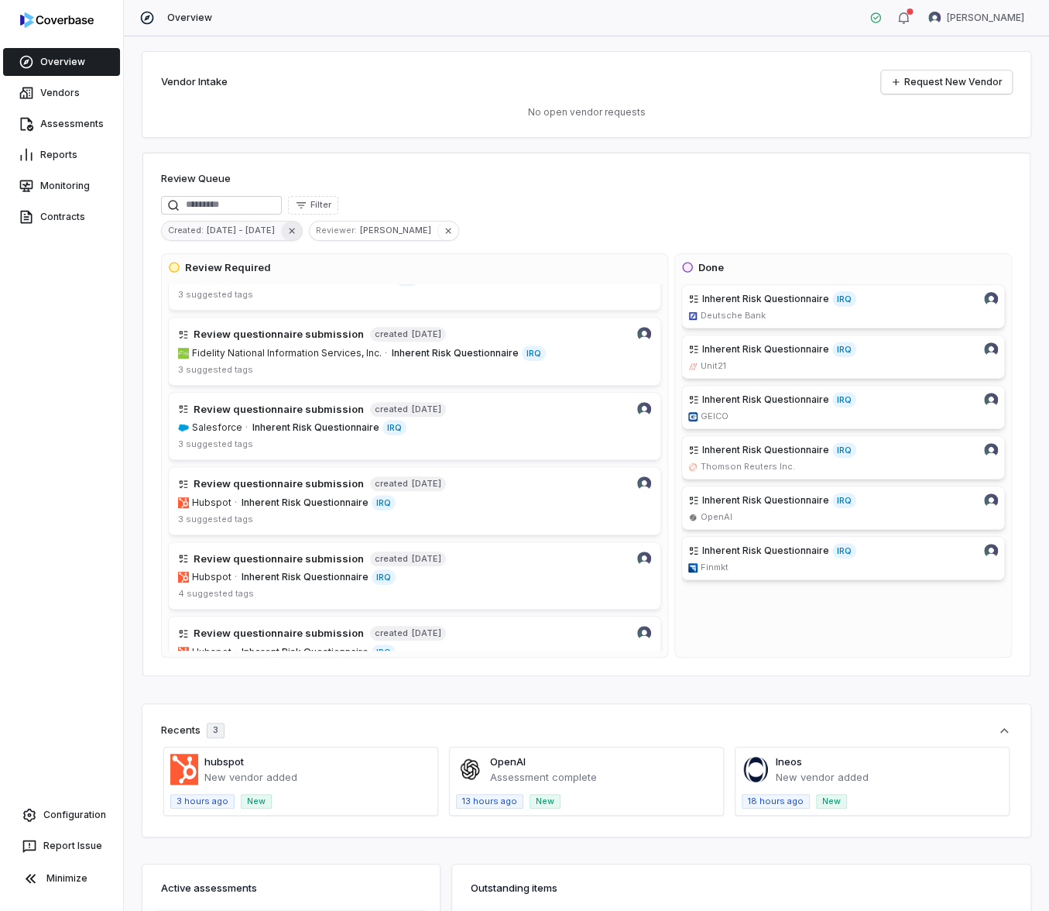
click at [289, 230] on icon "button" at bounding box center [291, 230] width 5 height 5
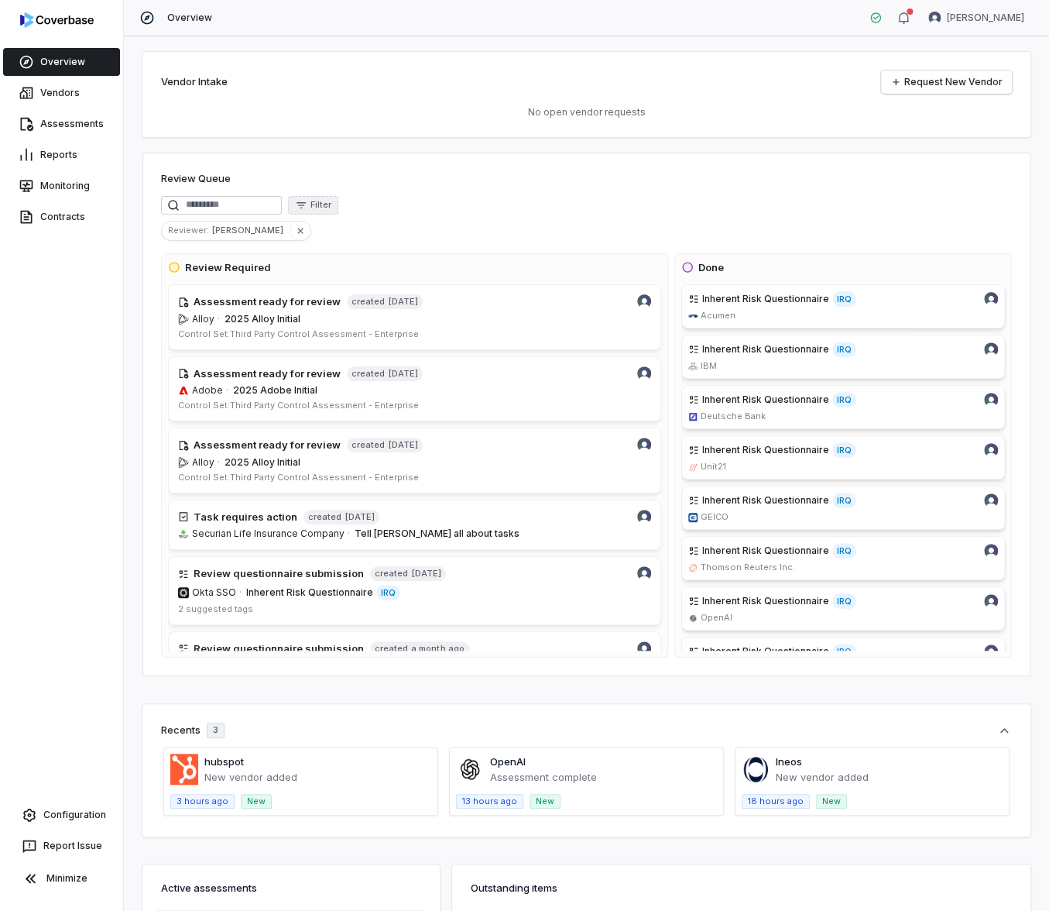
click at [307, 199] on icon "button" at bounding box center [301, 205] width 12 height 12
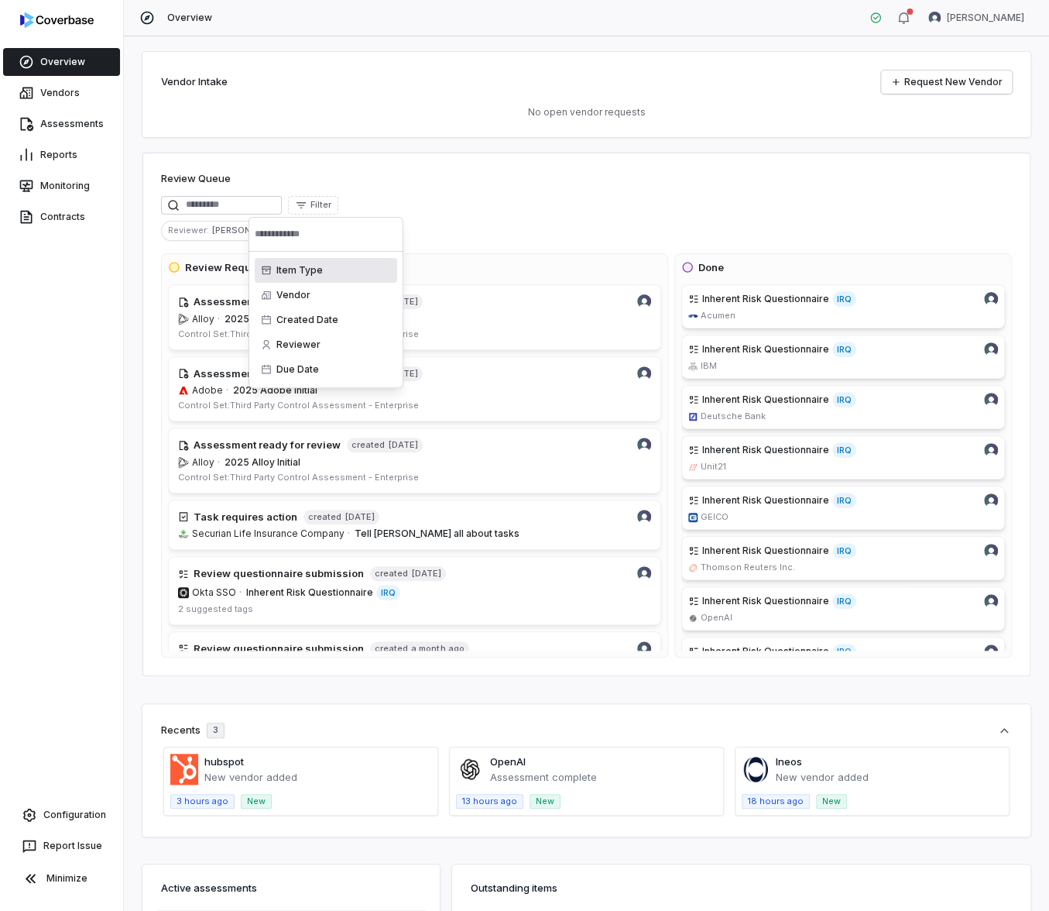
click at [334, 273] on div "Item Type" at bounding box center [326, 270] width 142 height 25
click at [369, 295] on div "Task" at bounding box center [326, 295] width 142 height 25
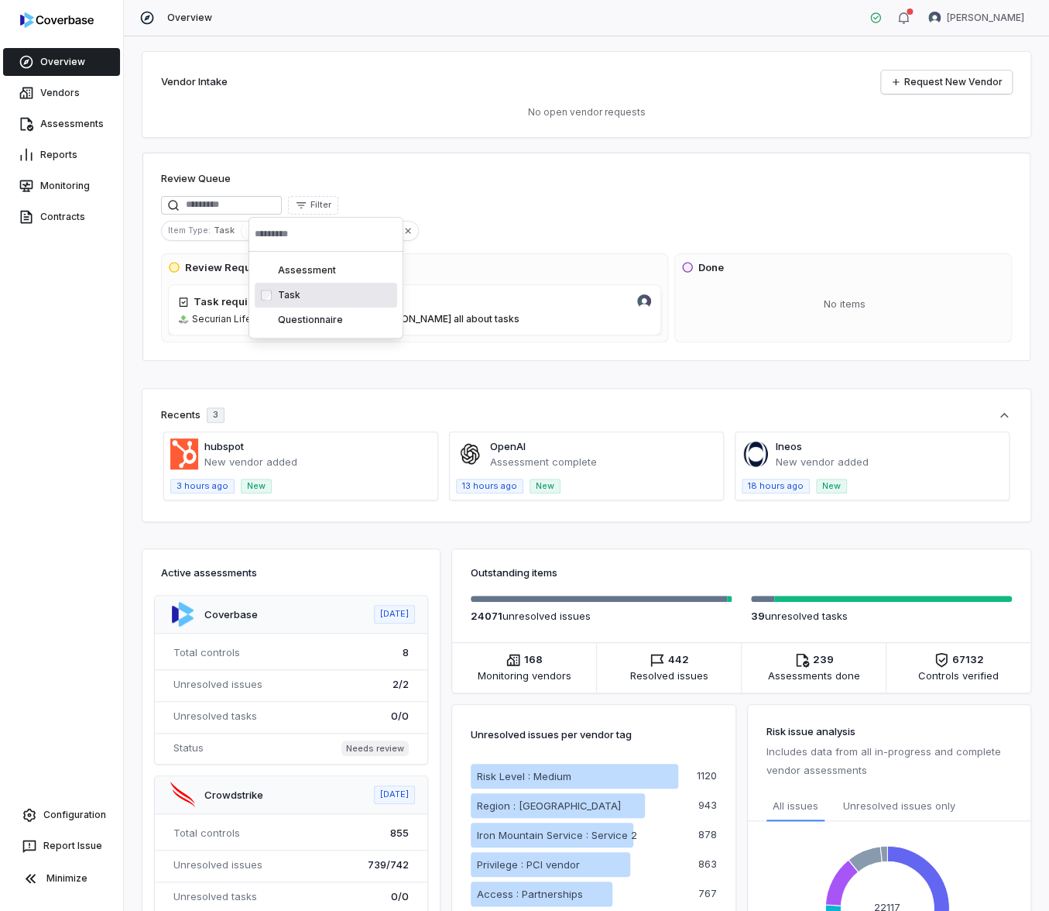
click at [499, 253] on div "Review Required Task requires action created 4 months ago Securian Life Insuran…" at bounding box center [414, 297] width 507 height 89
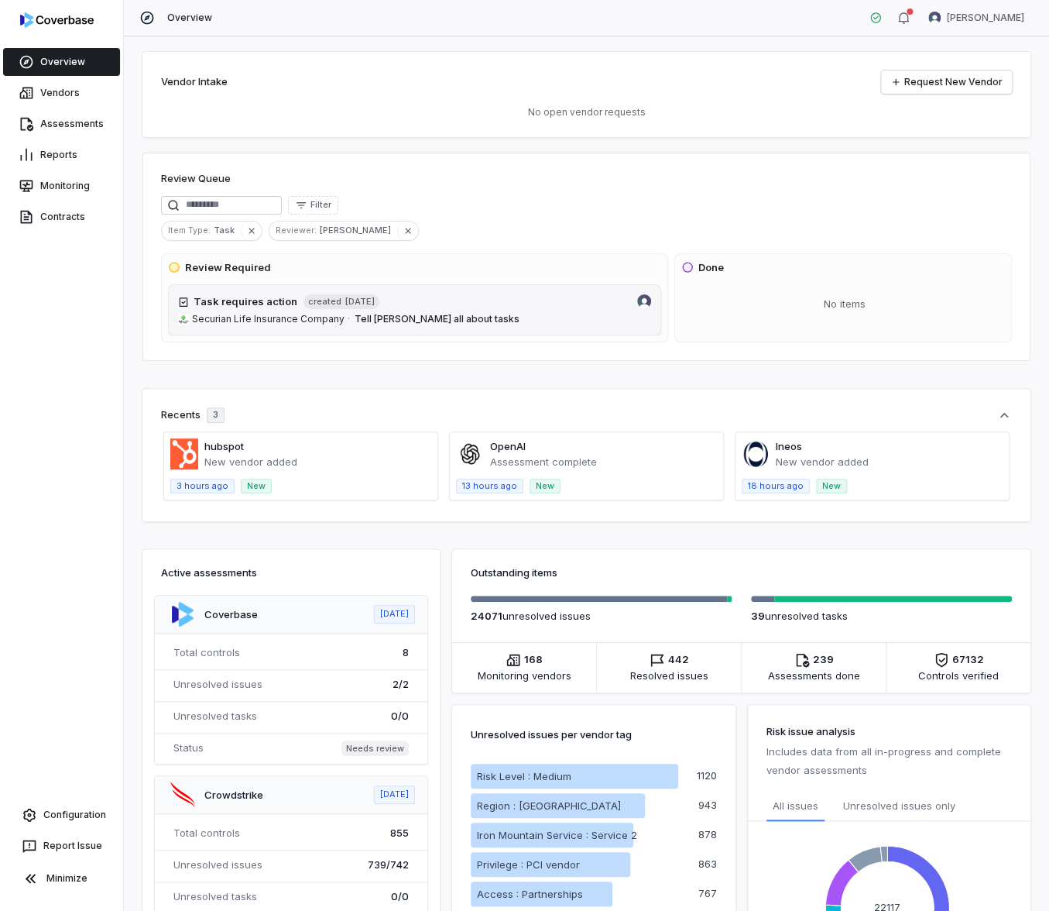
click at [470, 321] on span "Tell Brittany all about tasks" at bounding box center [503, 319] width 297 height 12
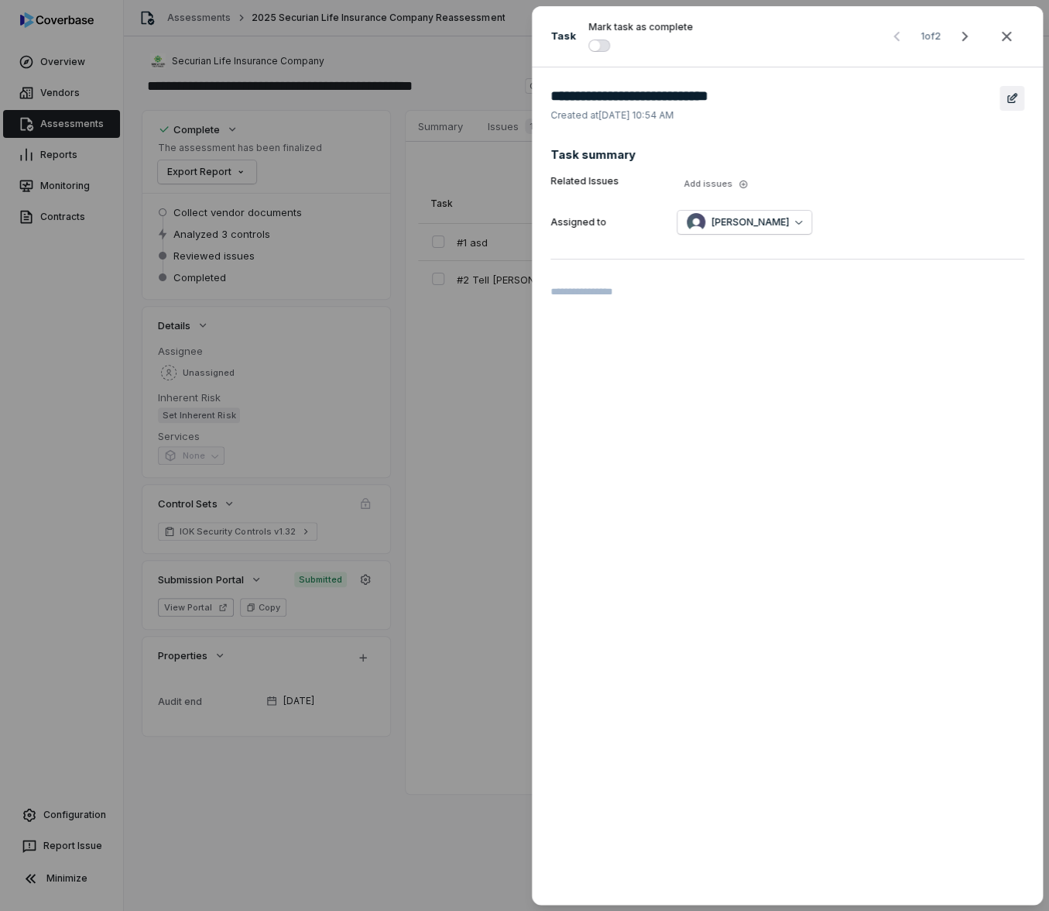
click at [1012, 97] on icon "button" at bounding box center [1012, 98] width 12 height 12
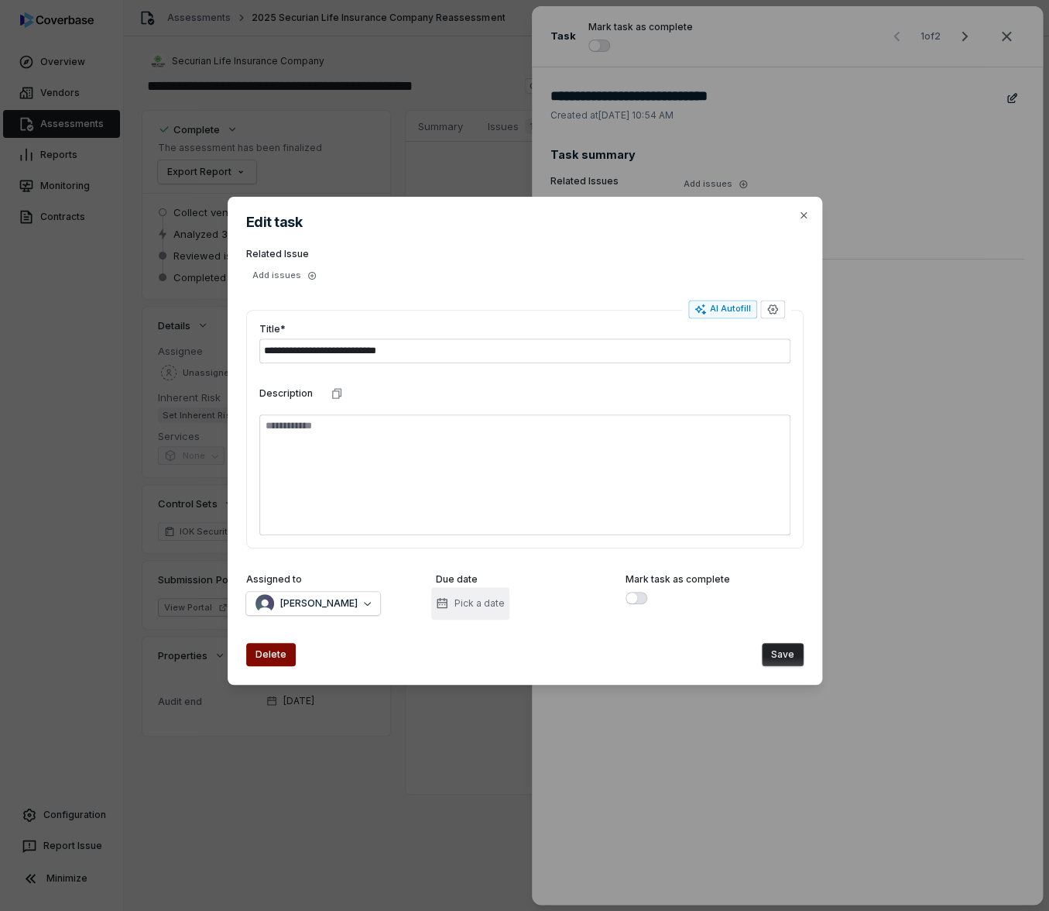
click at [502, 611] on button "Pick a date" at bounding box center [470, 603] width 78 height 33
click at [379, 543] on button "31" at bounding box center [386, 545] width 28 height 28
type textarea "*"
click at [780, 647] on button "Save" at bounding box center [783, 654] width 42 height 23
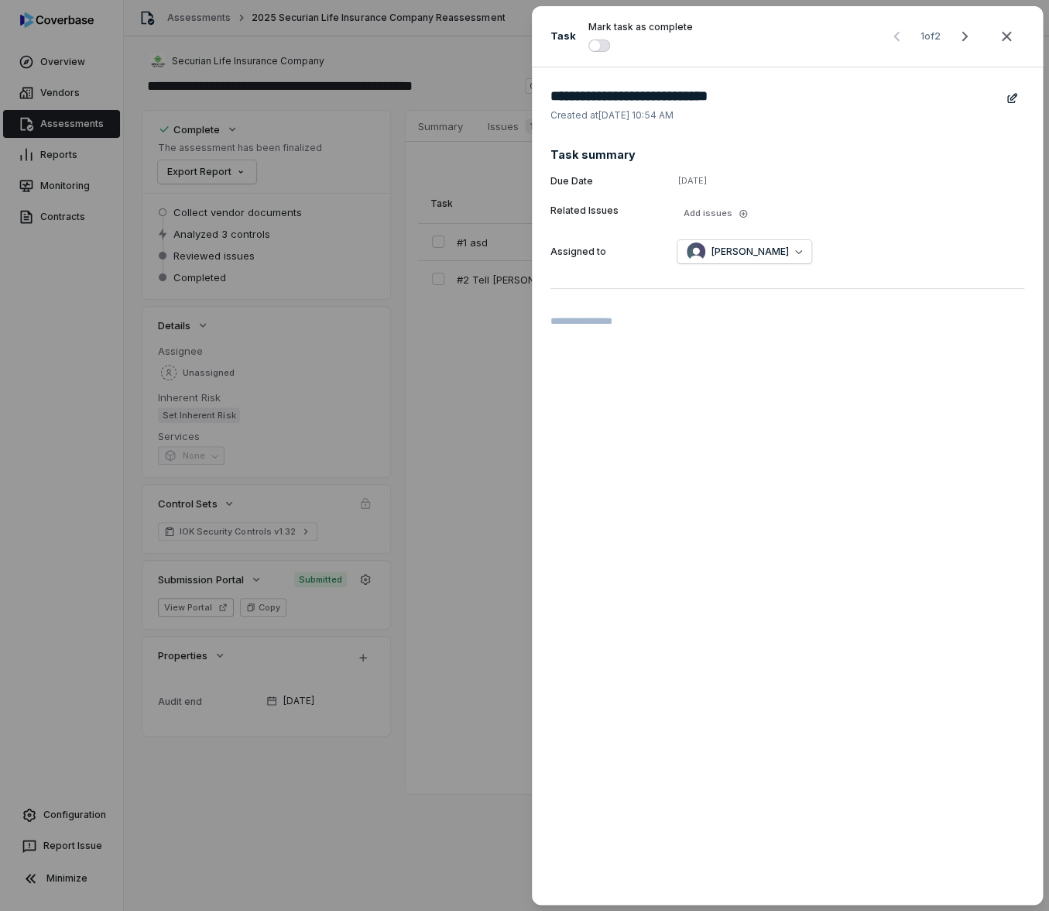
click at [480, 452] on div "**********" at bounding box center [524, 455] width 1049 height 911
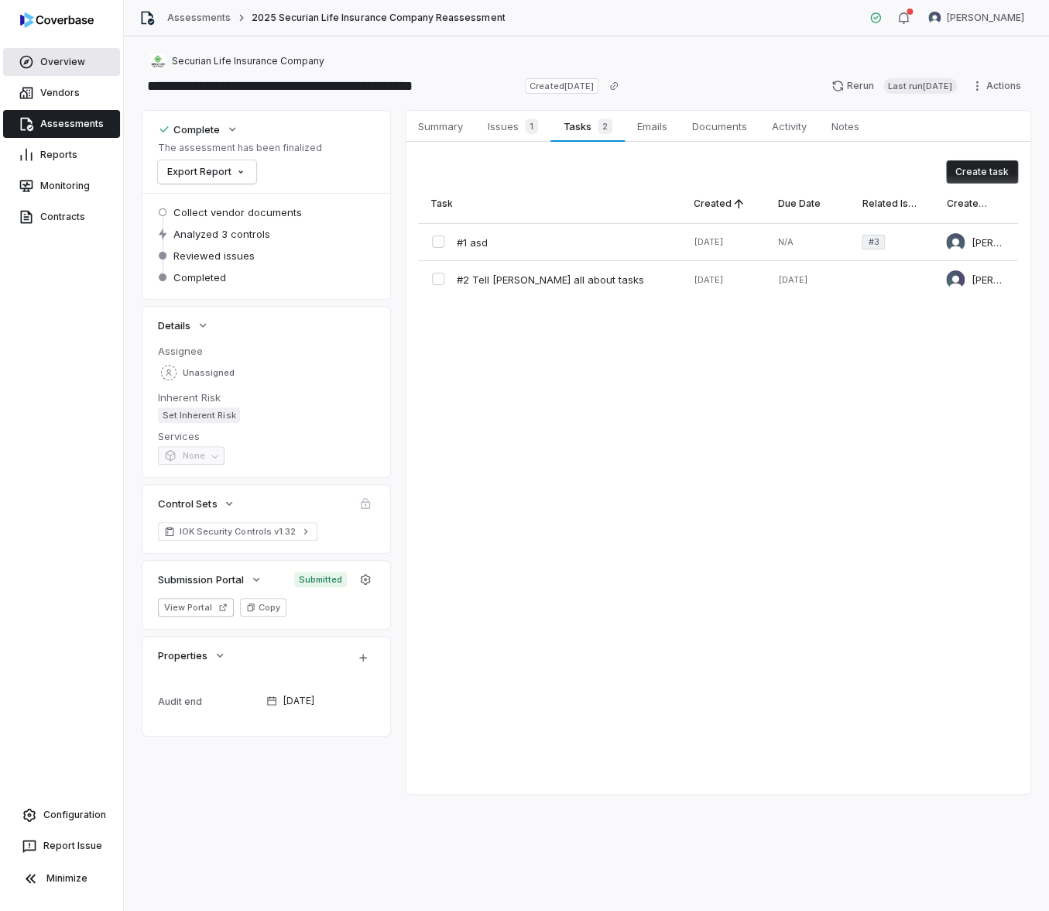
click at [39, 67] on link "Overview" at bounding box center [61, 62] width 117 height 28
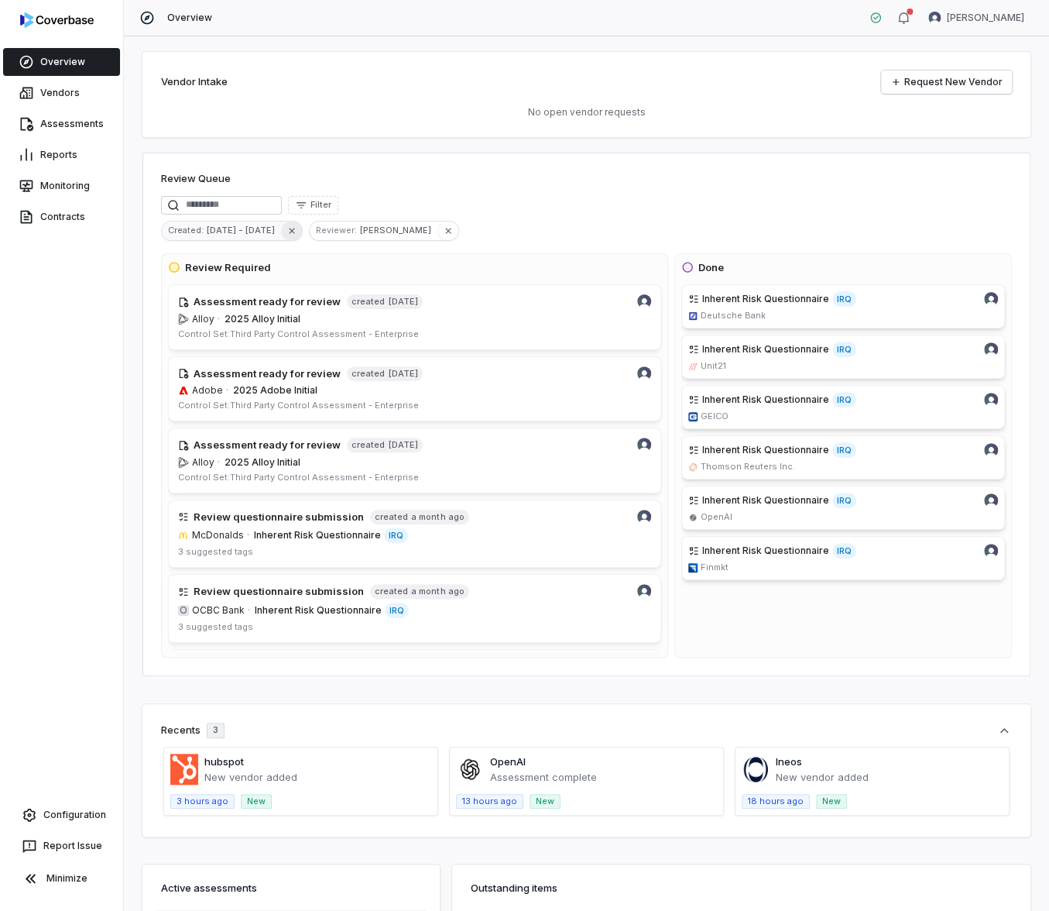
click at [287, 228] on icon "button" at bounding box center [292, 230] width 11 height 11
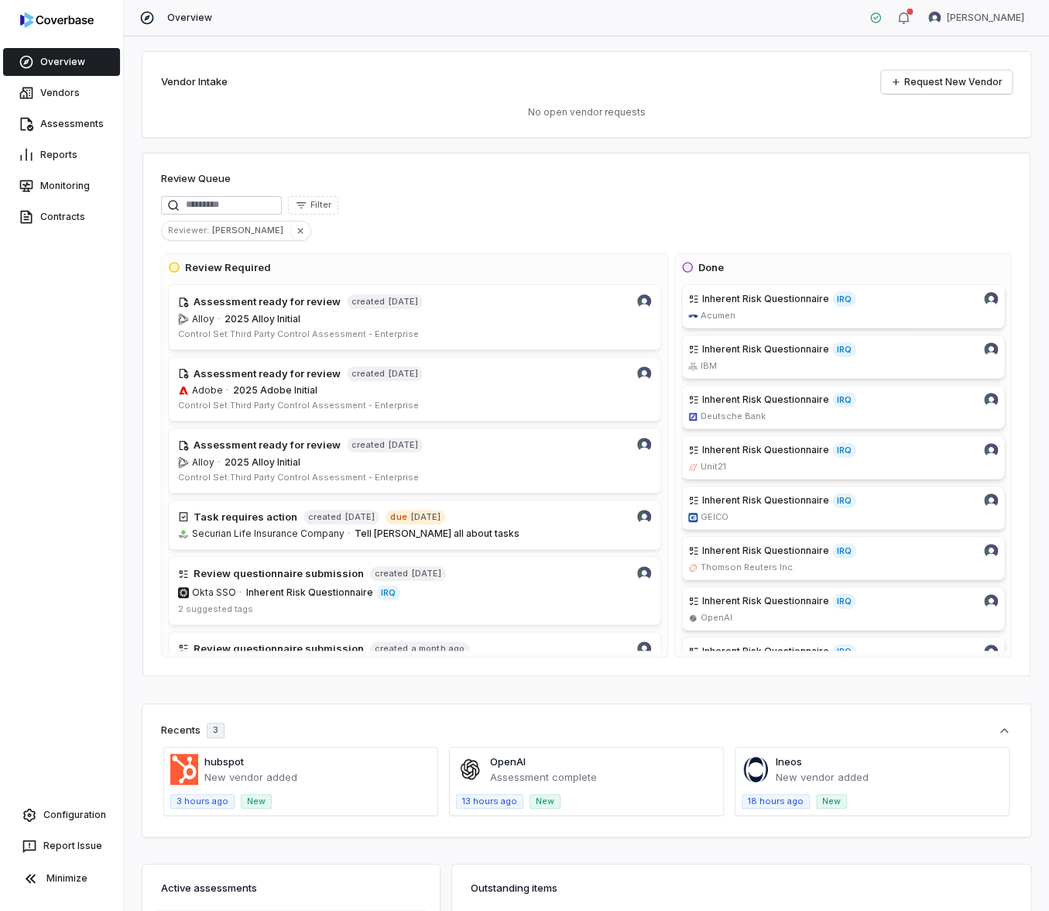
click at [430, 230] on div "Reviewer : David Gold" at bounding box center [586, 231] width 851 height 20
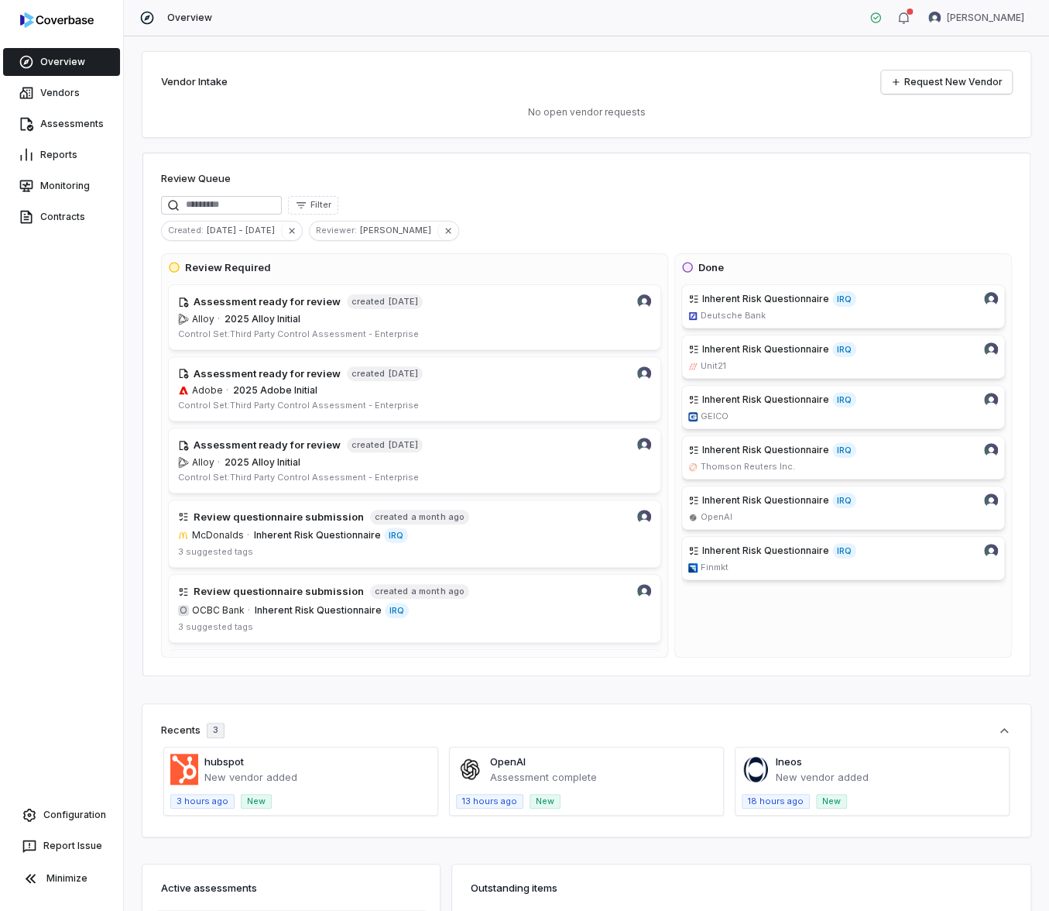
click at [771, 134] on div "Vendor Intake Request New Vendor No open vendor requests" at bounding box center [586, 94] width 888 height 85
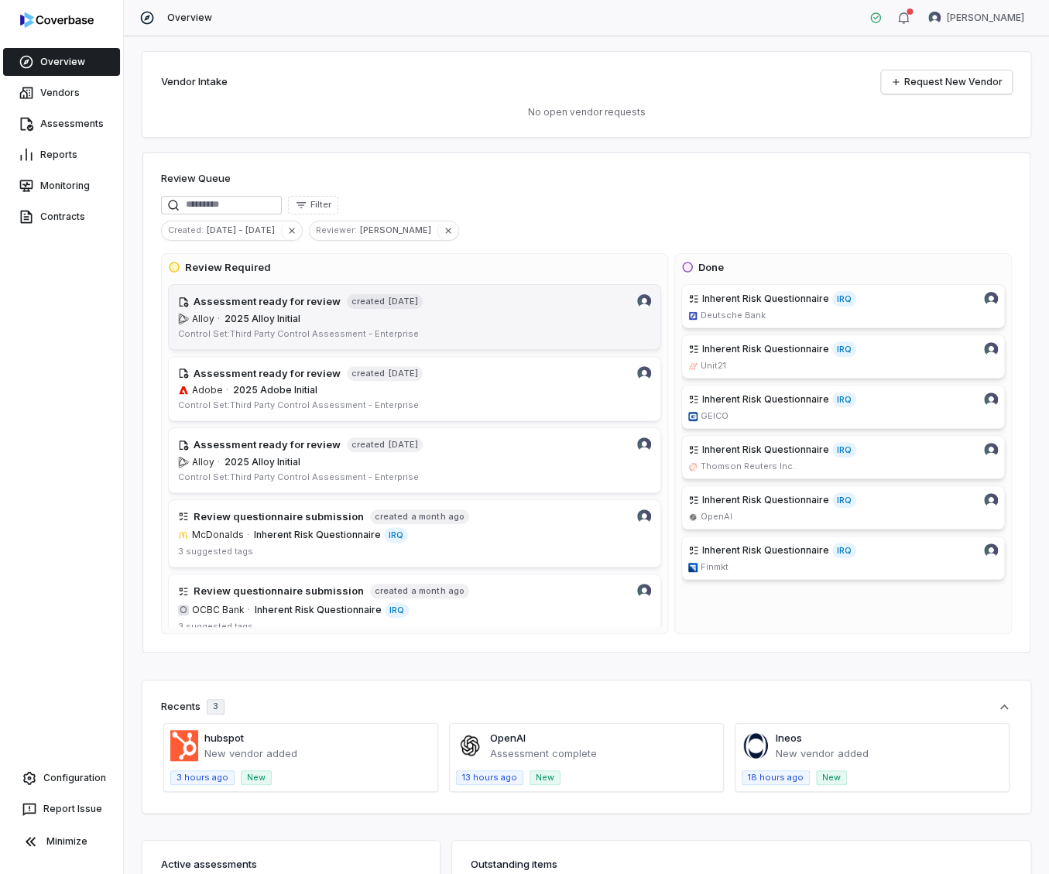
scroll to position [2, 0]
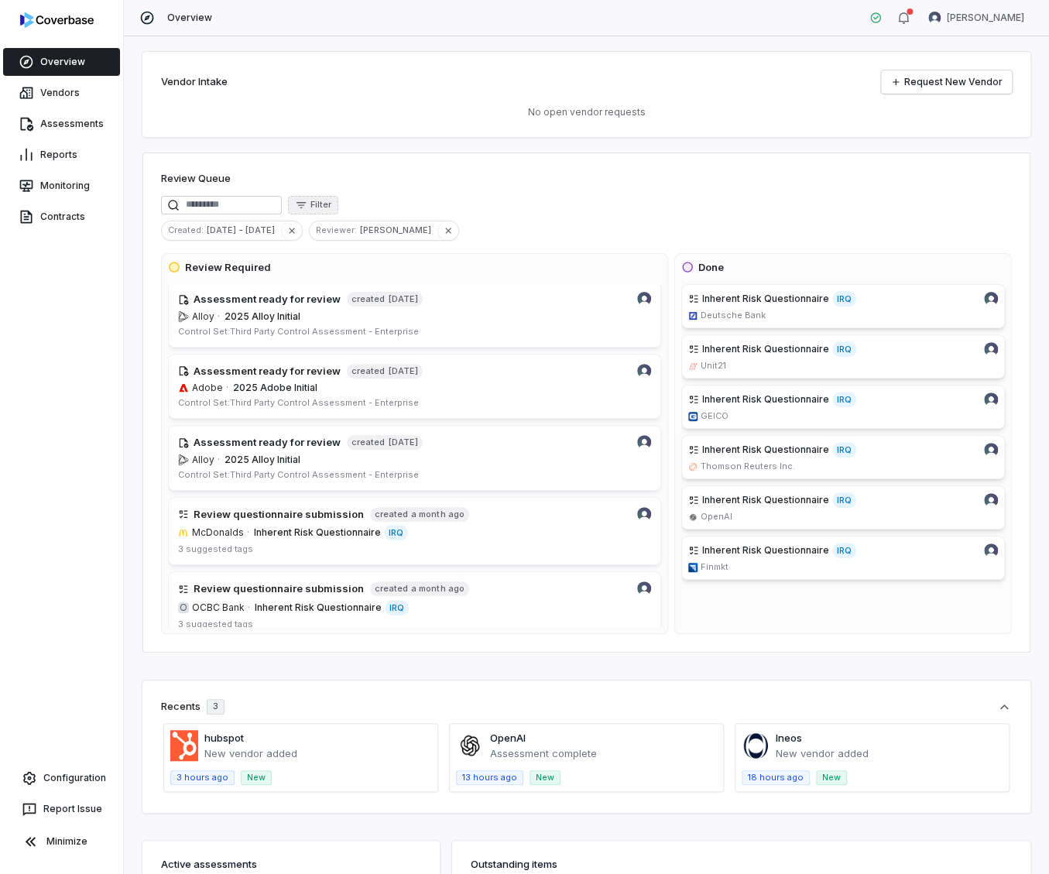
click at [327, 208] on span "Filter" at bounding box center [321, 205] width 21 height 12
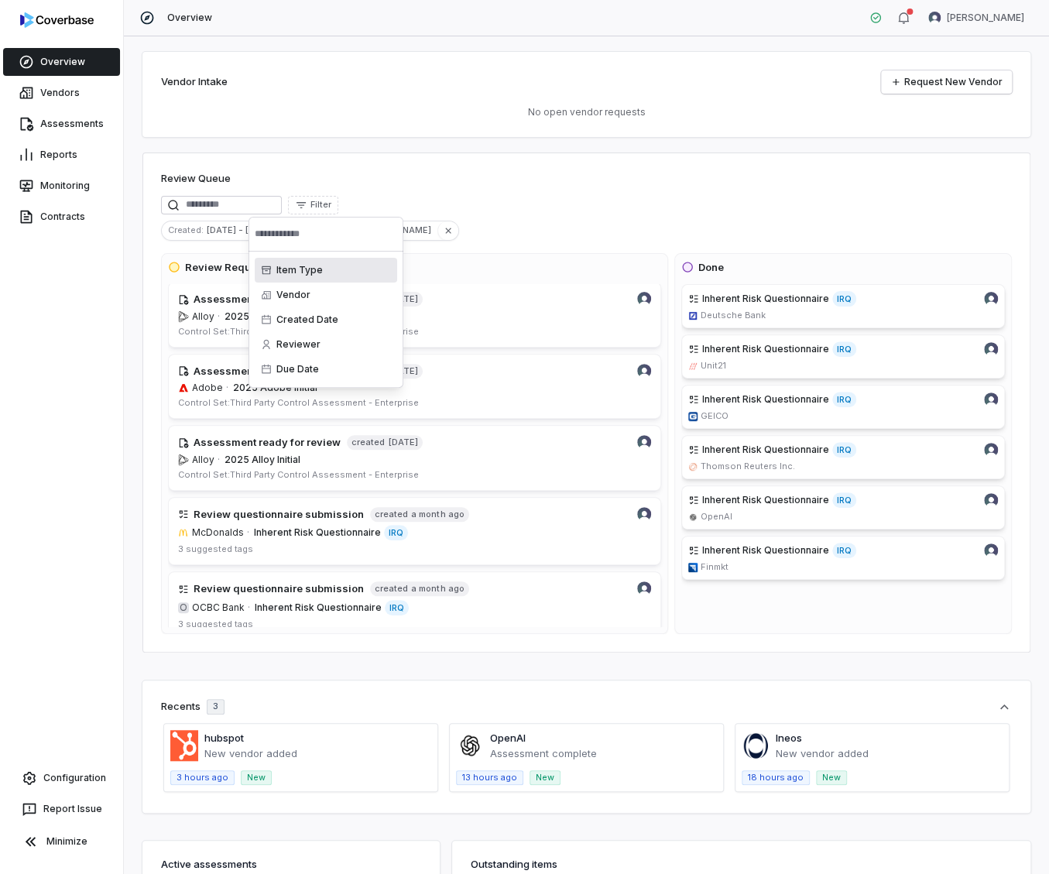
click at [356, 273] on div "Item Type" at bounding box center [326, 270] width 142 height 25
click at [340, 297] on div "Task" at bounding box center [326, 295] width 142 height 25
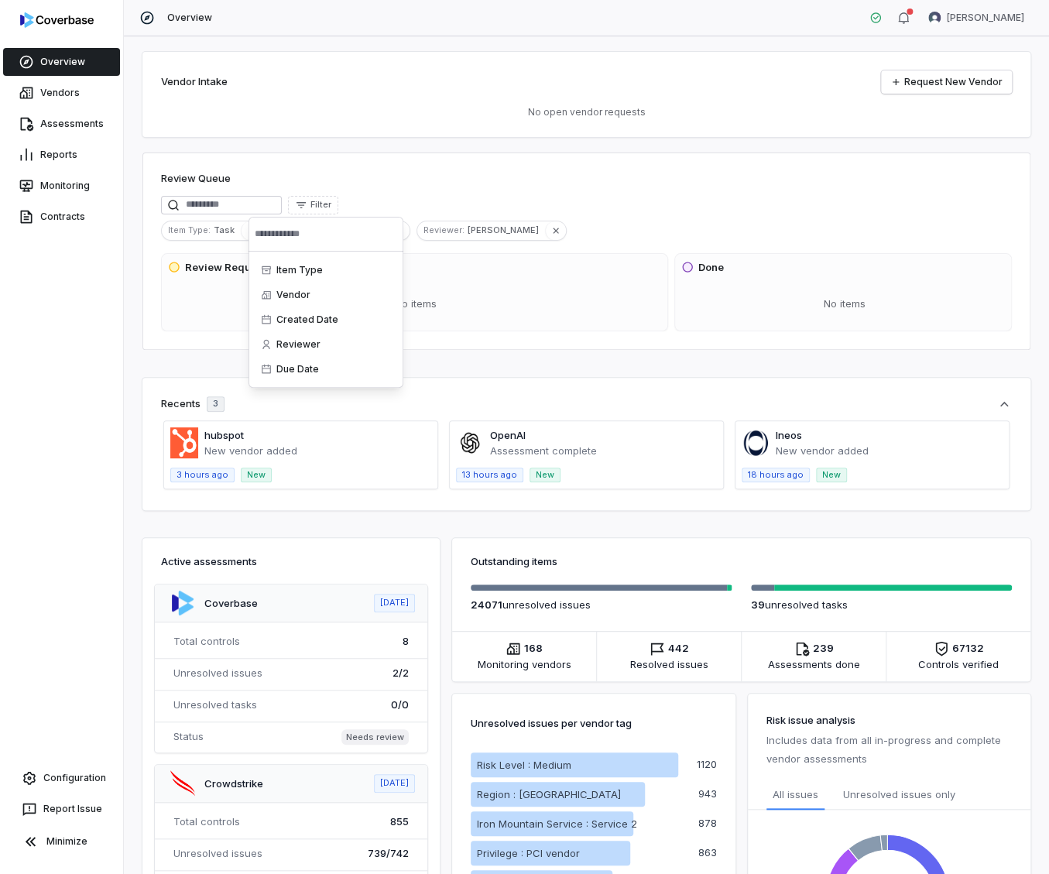
click at [461, 179] on div "Review Queue" at bounding box center [586, 180] width 851 height 19
click at [396, 230] on icon "button" at bounding box center [398, 230] width 5 height 5
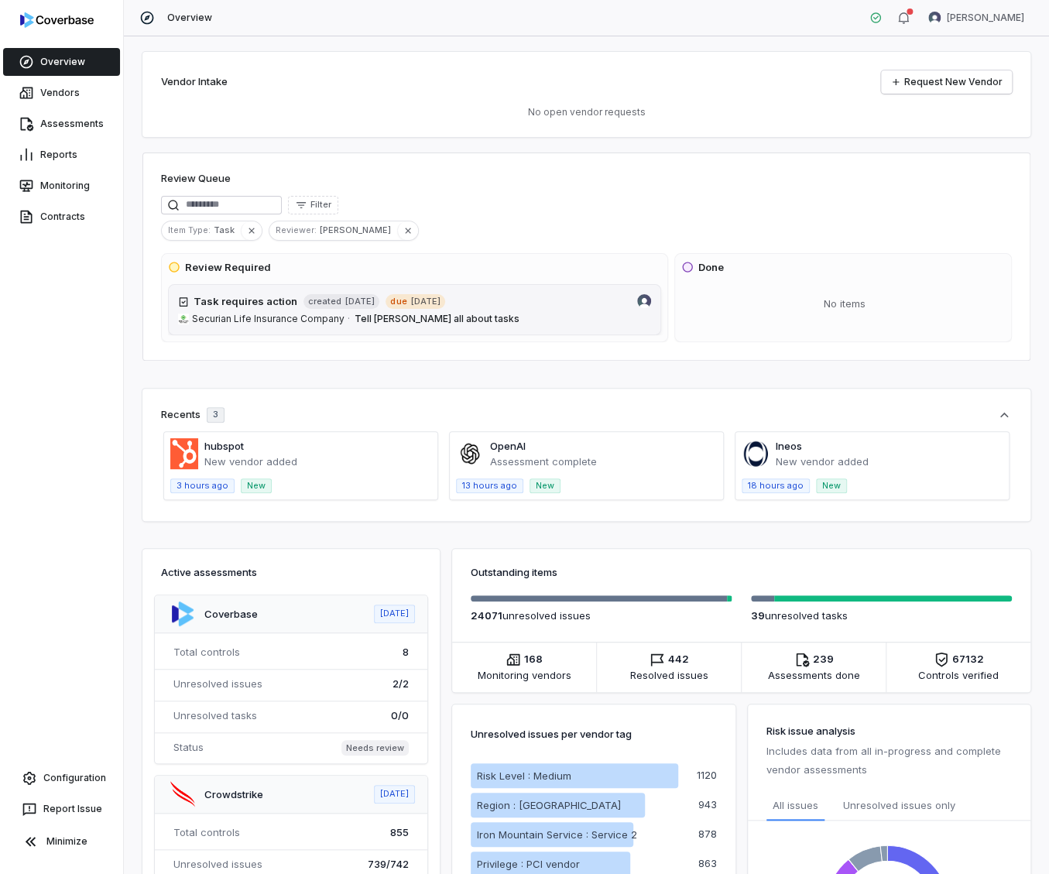
click at [488, 310] on link "Task requires action created 4 months ago due in 11 days Securian Life Insuranc…" at bounding box center [414, 309] width 493 height 51
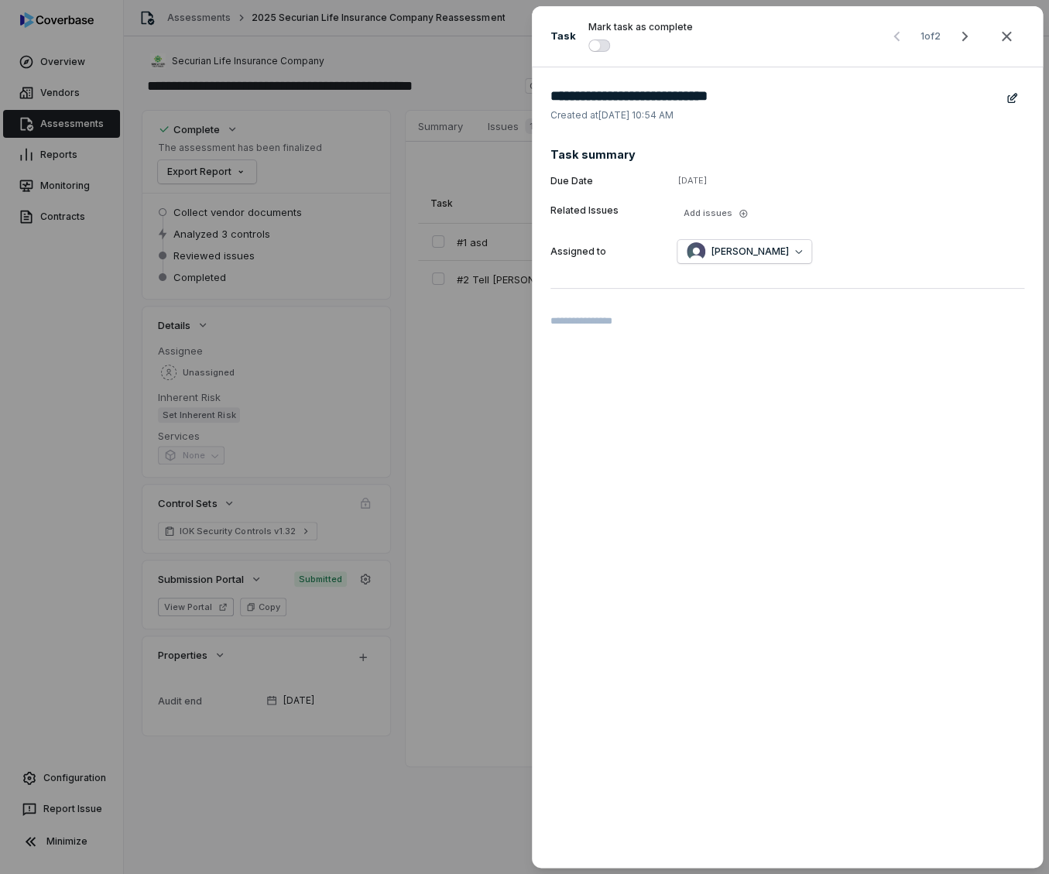
click at [597, 43] on button "button" at bounding box center [600, 45] width 22 height 12
click at [70, 62] on div "**********" at bounding box center [524, 437] width 1049 height 874
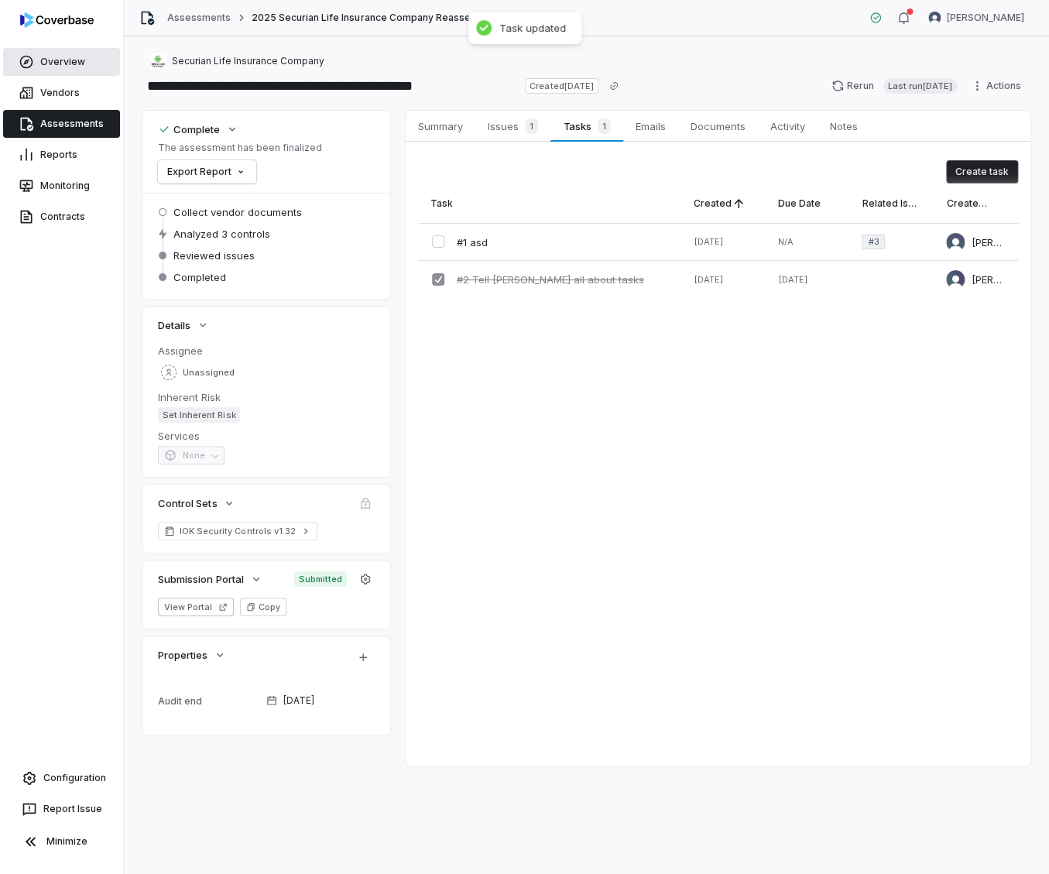
click at [48, 58] on link "Overview" at bounding box center [61, 62] width 117 height 28
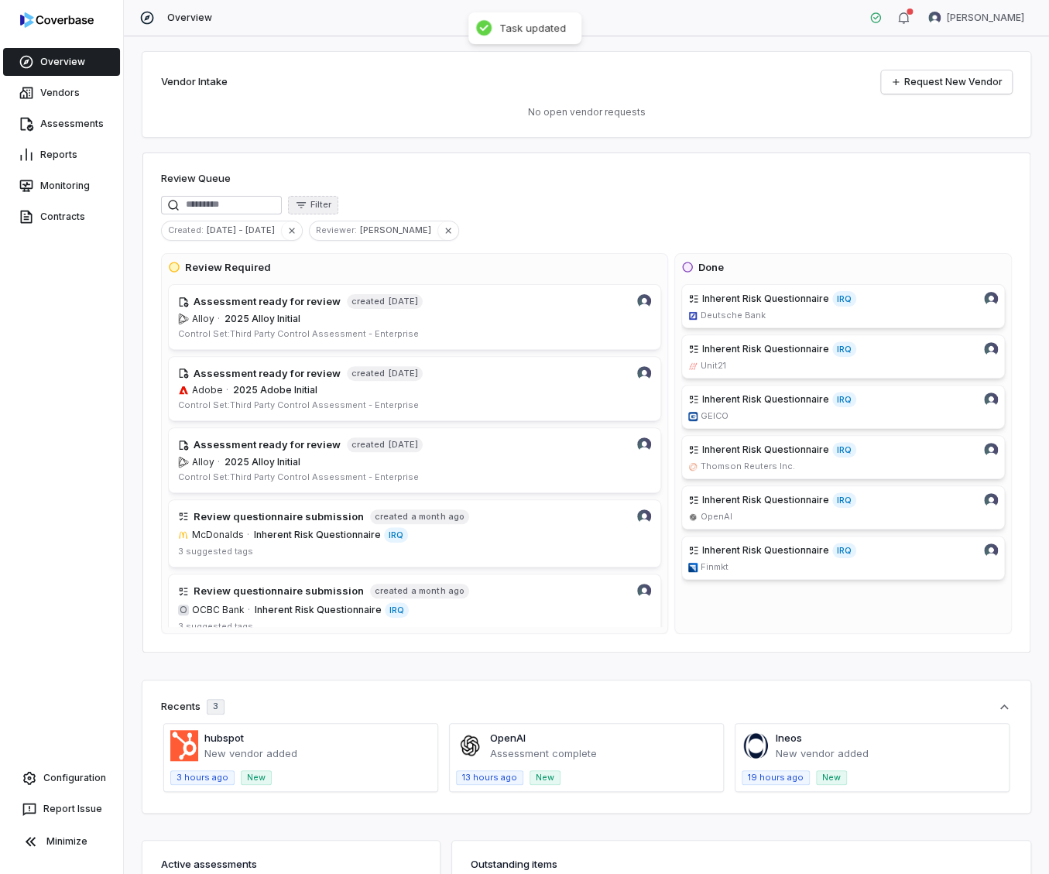
click at [330, 202] on span "Filter" at bounding box center [321, 205] width 21 height 12
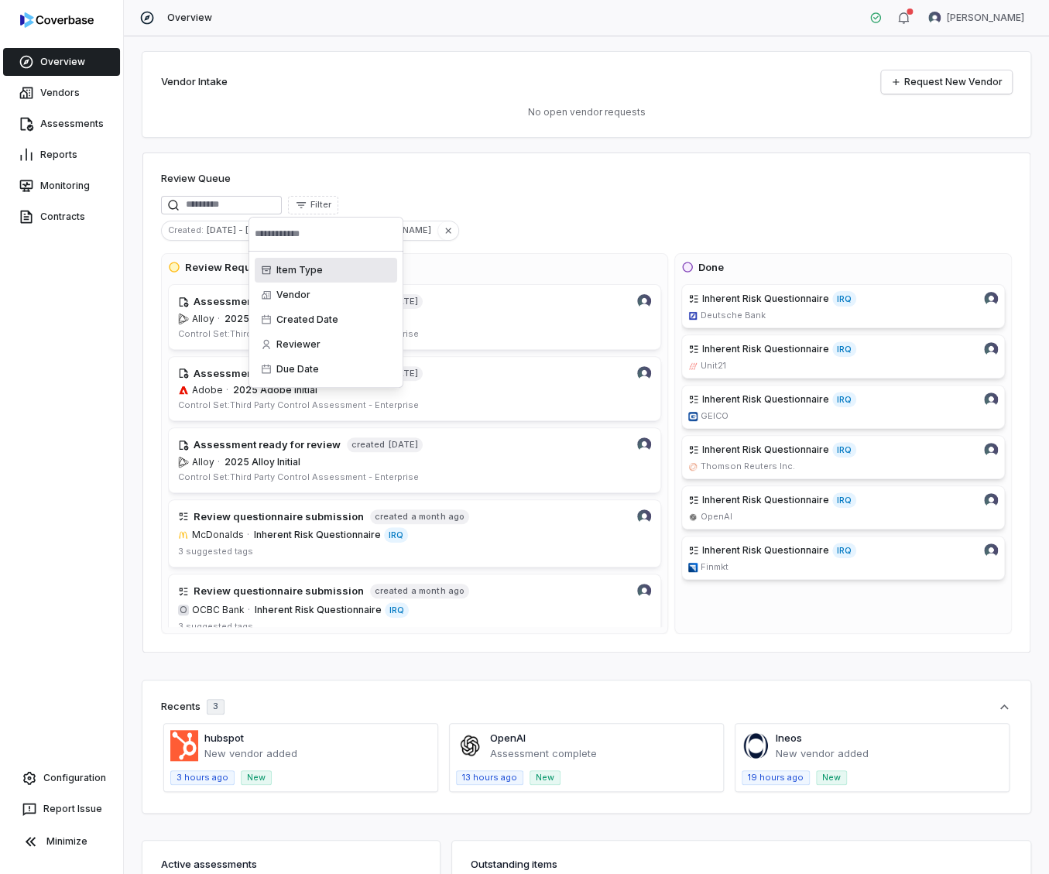
click at [325, 270] on div "Item Type" at bounding box center [326, 270] width 142 height 25
click at [321, 300] on div "Task" at bounding box center [326, 295] width 142 height 25
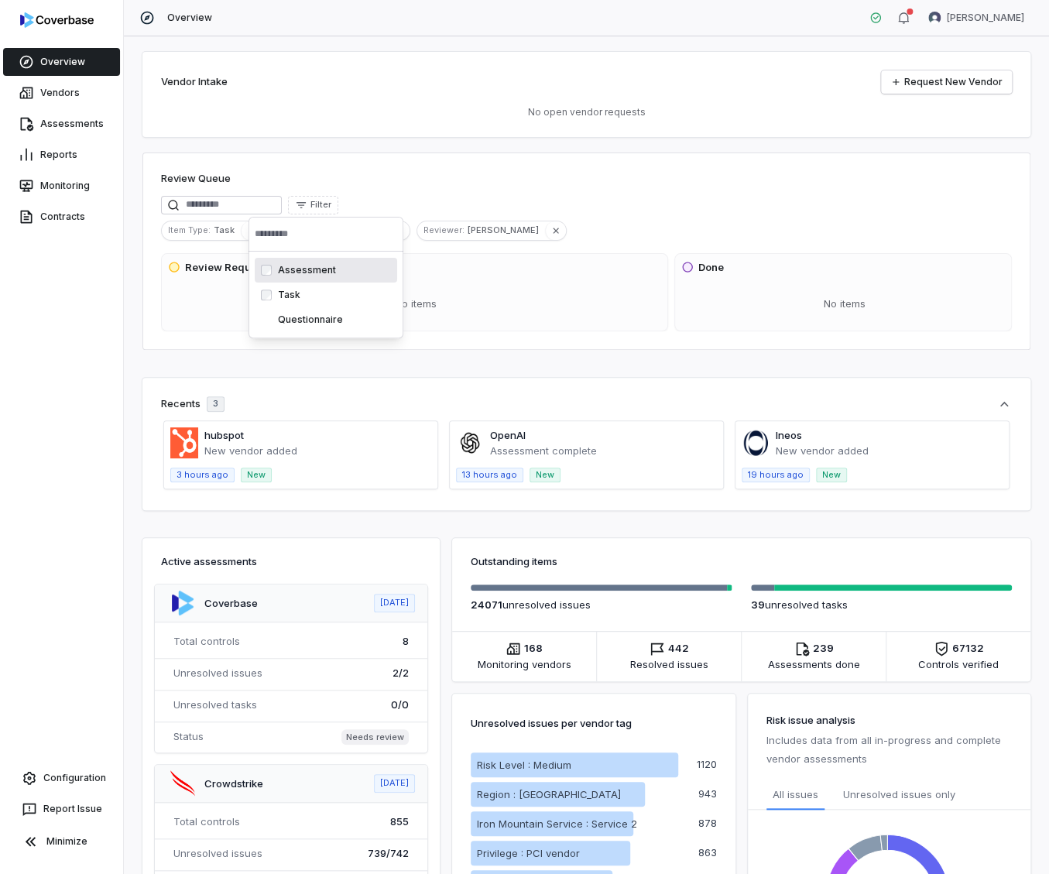
click at [333, 173] on div "Review Queue" at bounding box center [586, 180] width 851 height 19
click at [396, 232] on icon "button" at bounding box center [398, 230] width 5 height 5
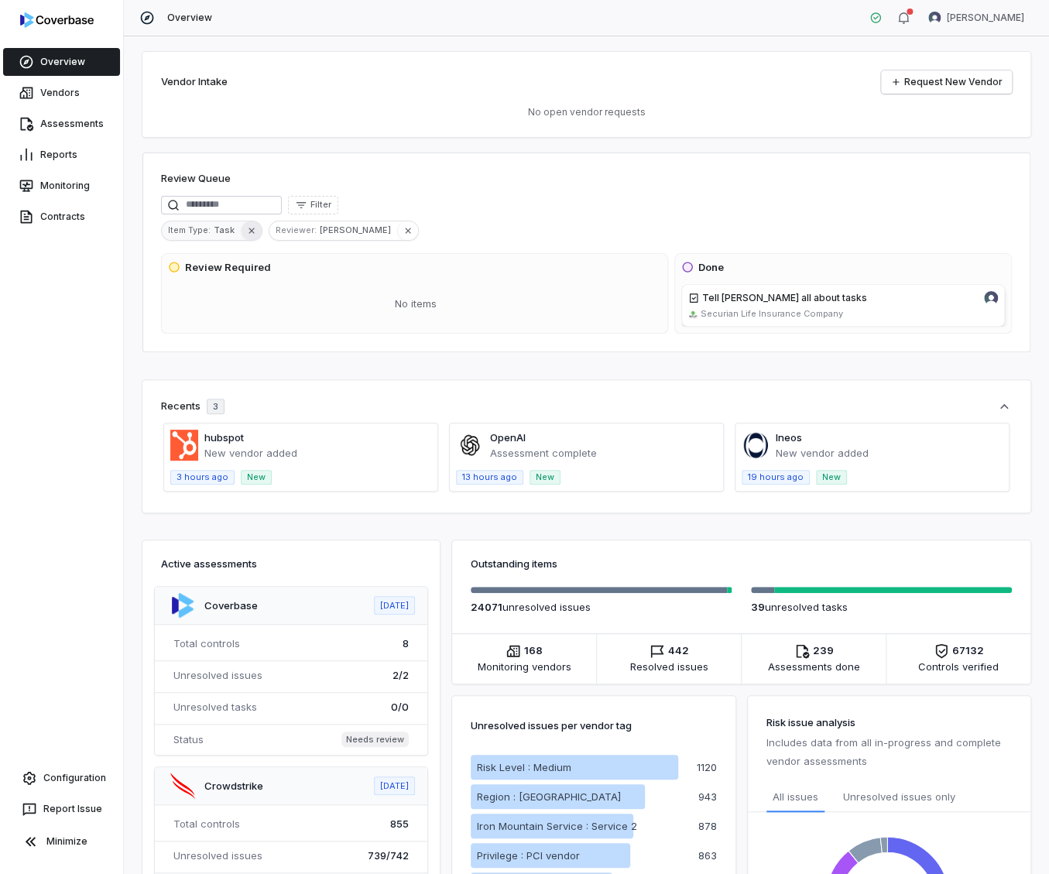
click at [252, 232] on icon "button" at bounding box center [251, 230] width 5 height 5
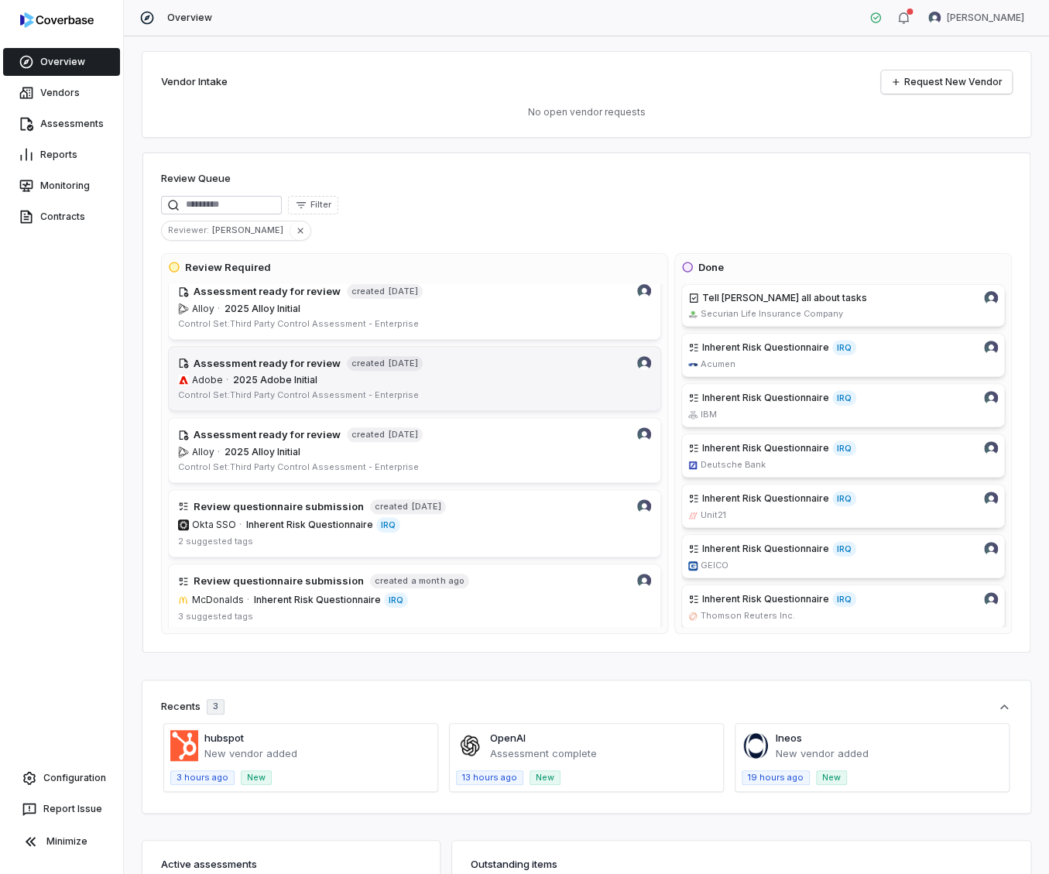
scroll to position [78, 0]
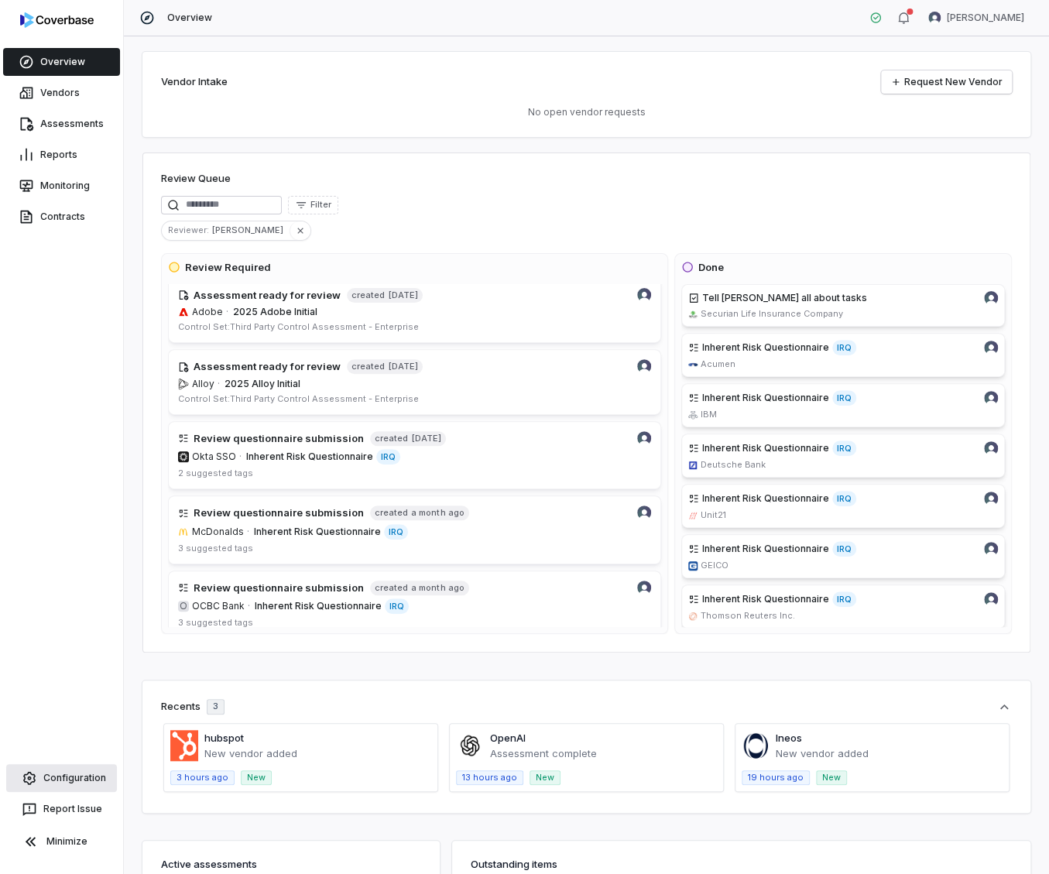
click at [78, 779] on link "Configuration" at bounding box center [61, 778] width 111 height 28
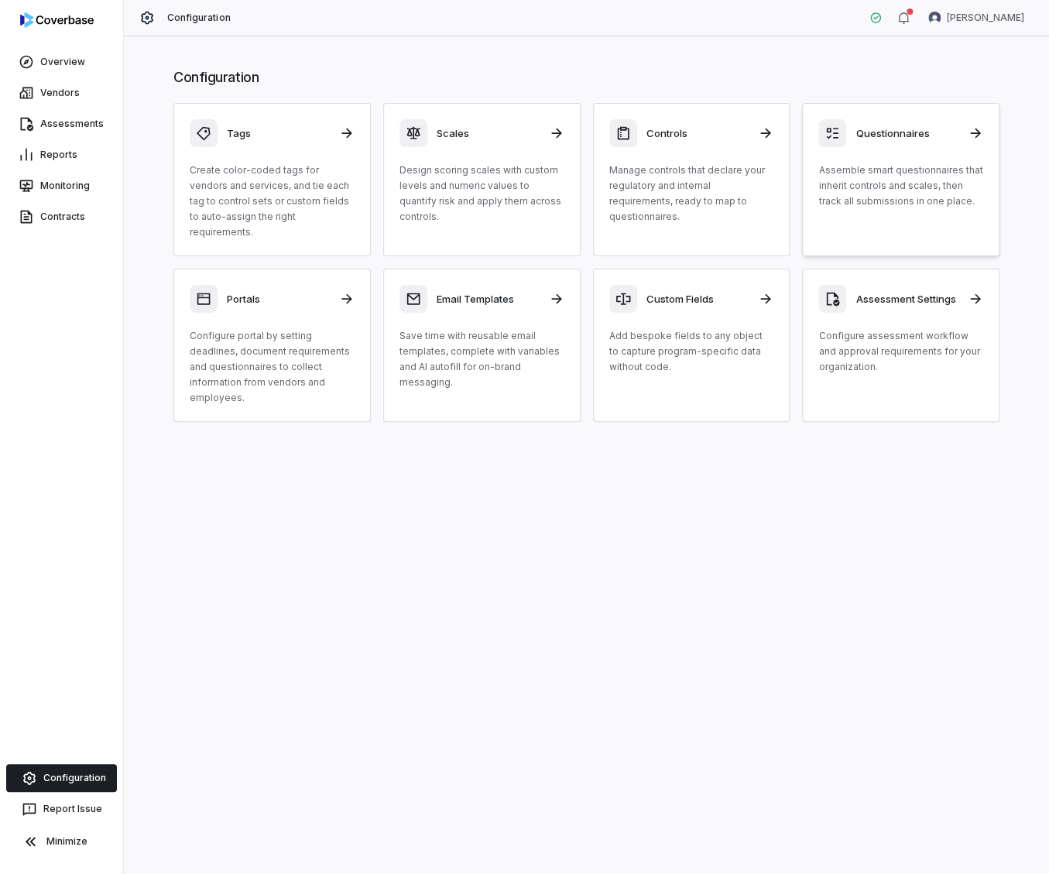
click at [875, 209] on link "Questionnaires Assemble smart questionnaires that inherit controls and scales, …" at bounding box center [900, 179] width 197 height 153
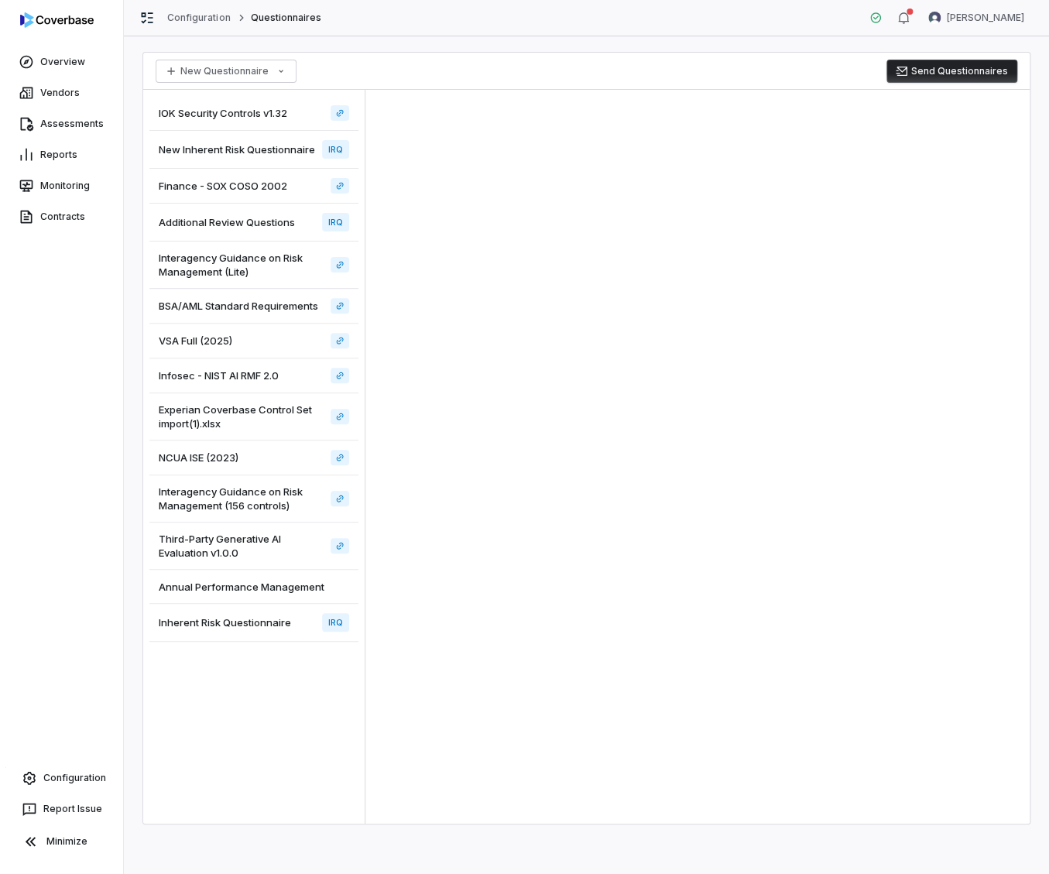
click at [251, 631] on div "Inherent Risk Questionnaire IRQ" at bounding box center [253, 623] width 209 height 38
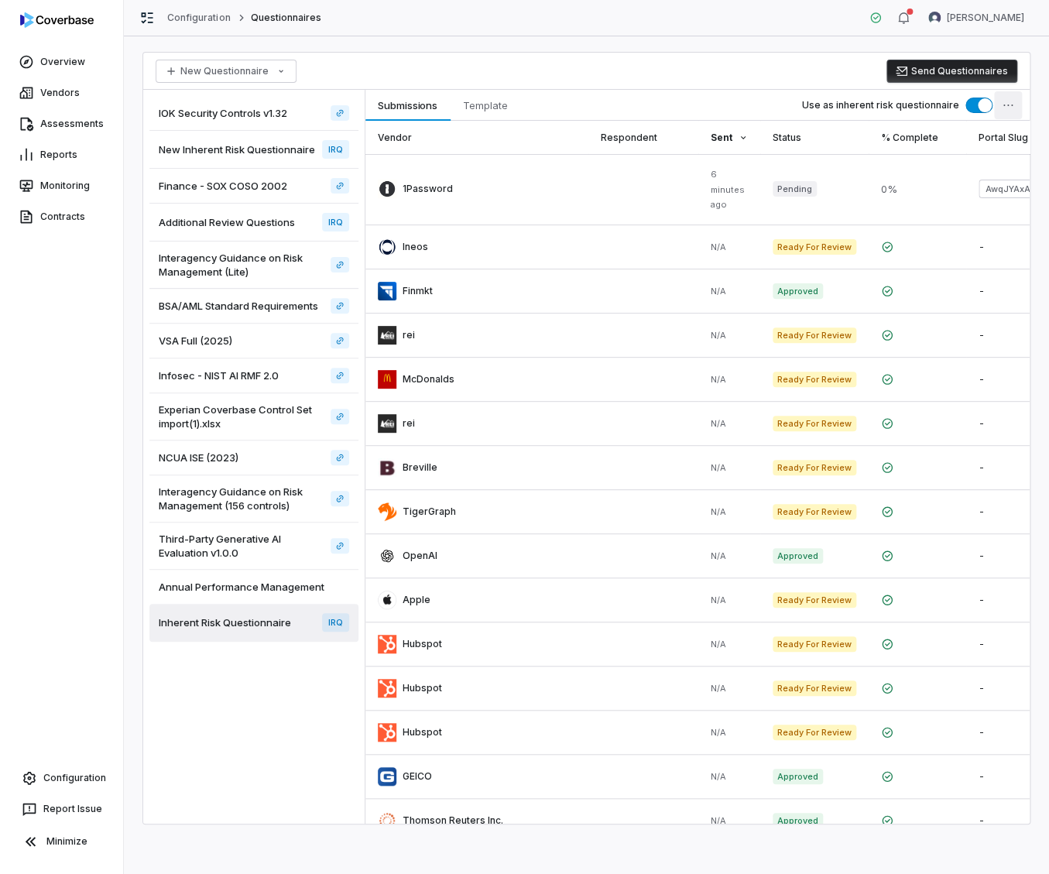
click at [1010, 105] on html "Overview Vendors Assessments Reports Monitoring Contracts Configuration Report …" at bounding box center [524, 437] width 1049 height 874
click at [928, 192] on div "Configure Reviewers" at bounding box center [943, 190] width 144 height 25
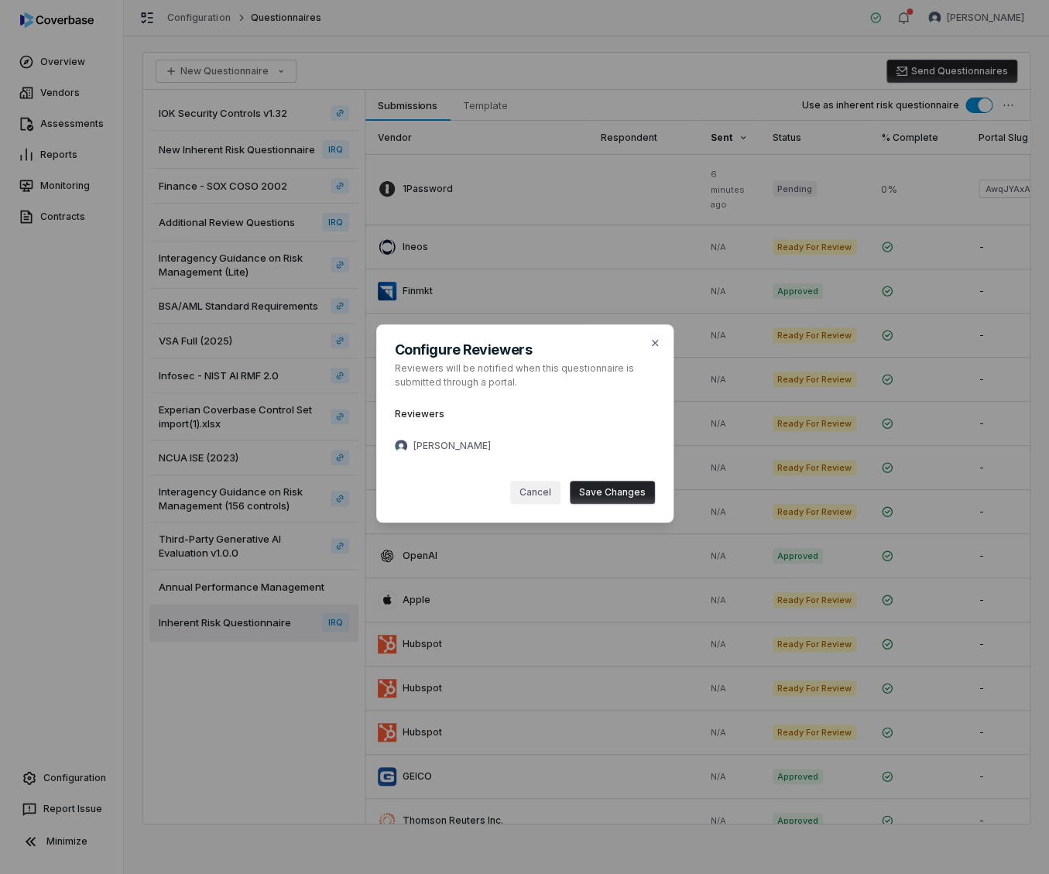
click at [541, 497] on button "Cancel" at bounding box center [535, 492] width 50 height 23
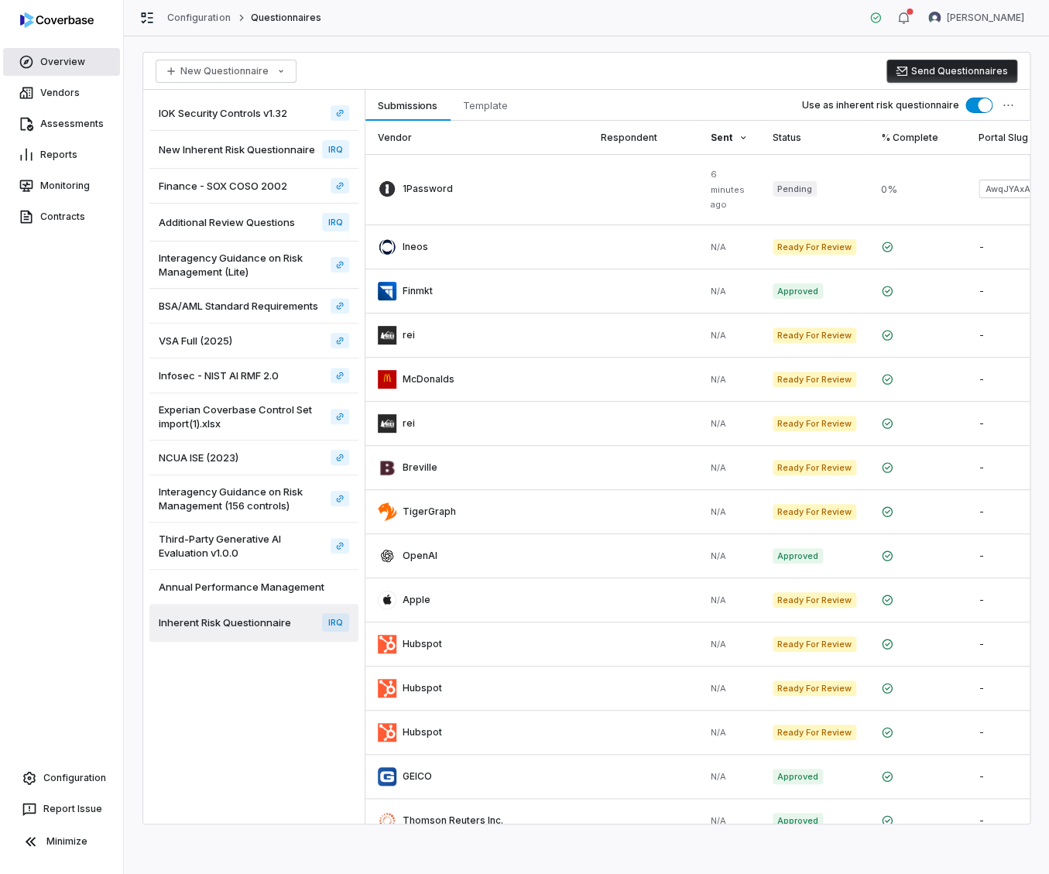
click at [75, 70] on link "Overview" at bounding box center [61, 62] width 117 height 28
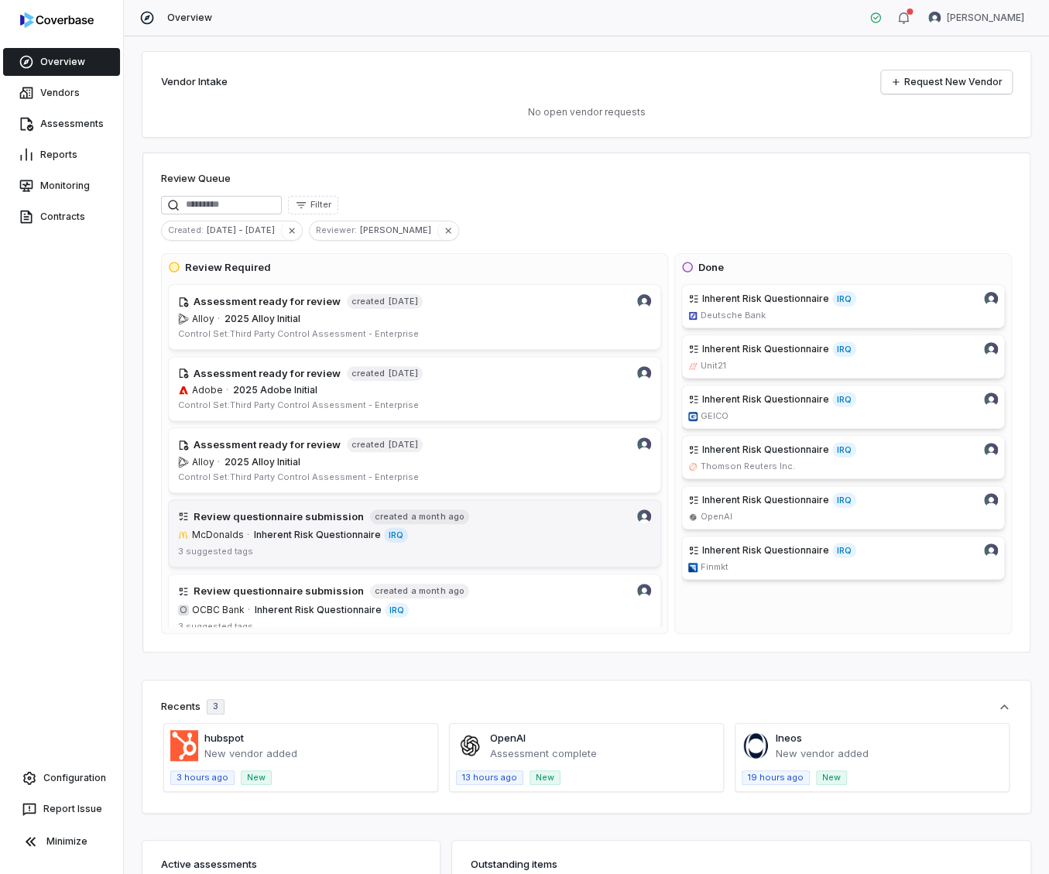
click at [351, 546] on div "3 suggested tags" at bounding box center [414, 552] width 473 height 12
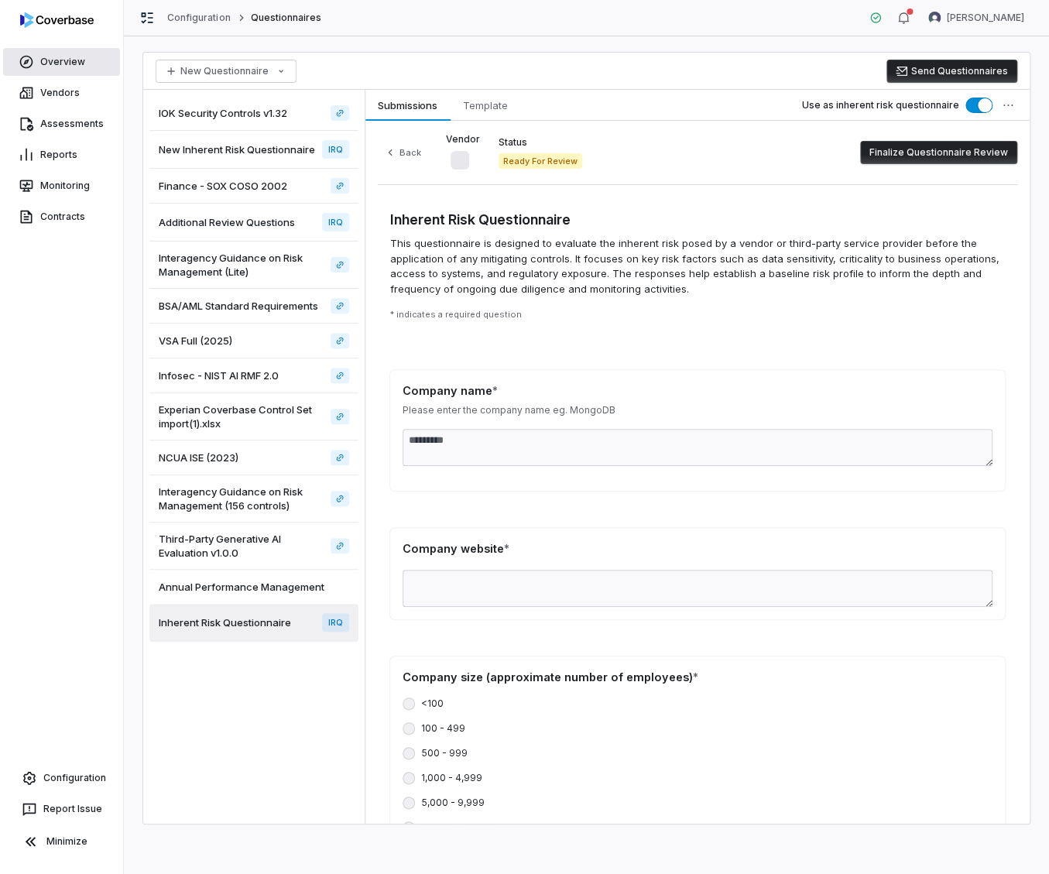
click at [55, 60] on link "Overview" at bounding box center [61, 62] width 117 height 28
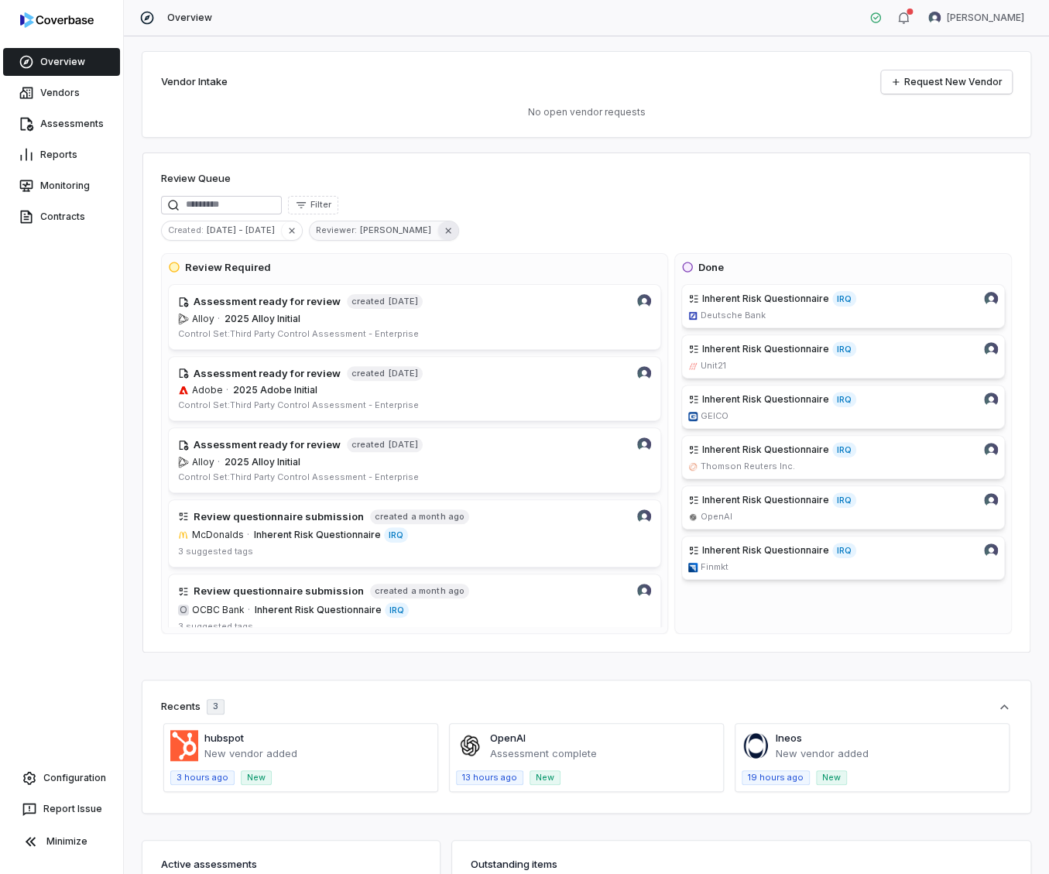
click at [443, 232] on icon "button" at bounding box center [448, 230] width 11 height 11
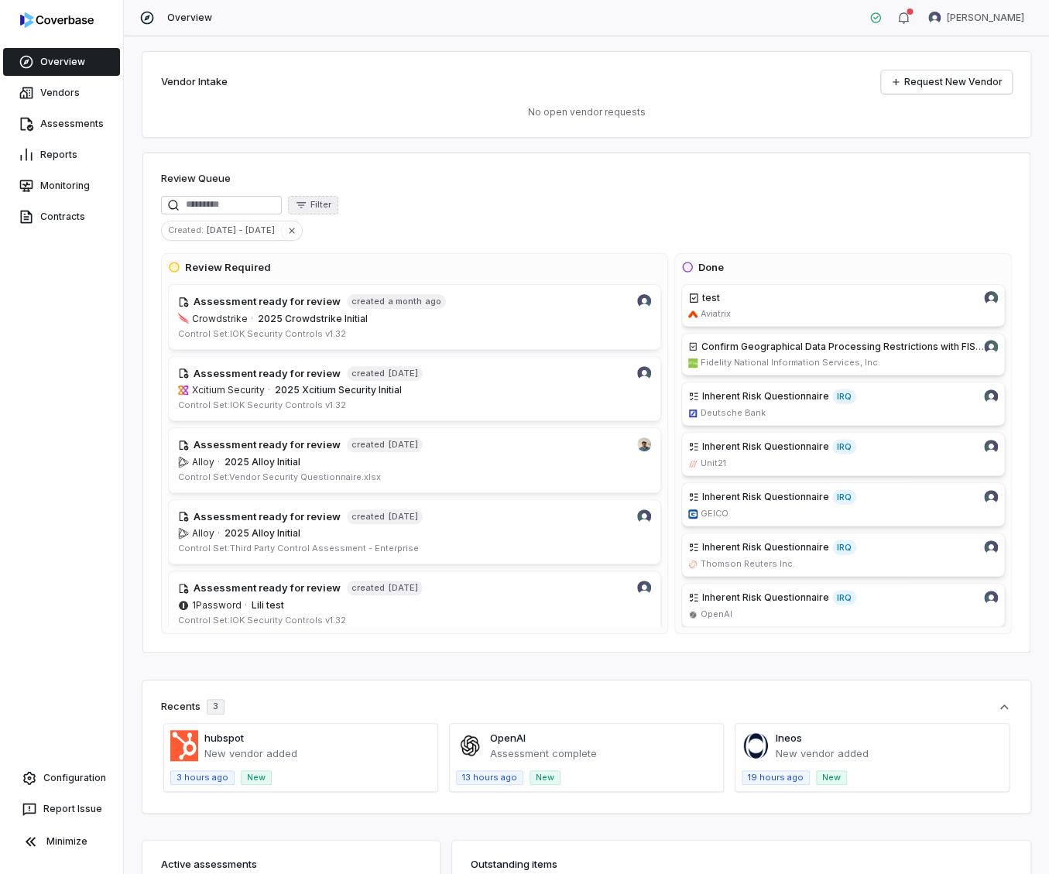
click at [331, 204] on span "Filter" at bounding box center [321, 205] width 21 height 12
click at [351, 342] on div "Reviewer" at bounding box center [326, 344] width 142 height 25
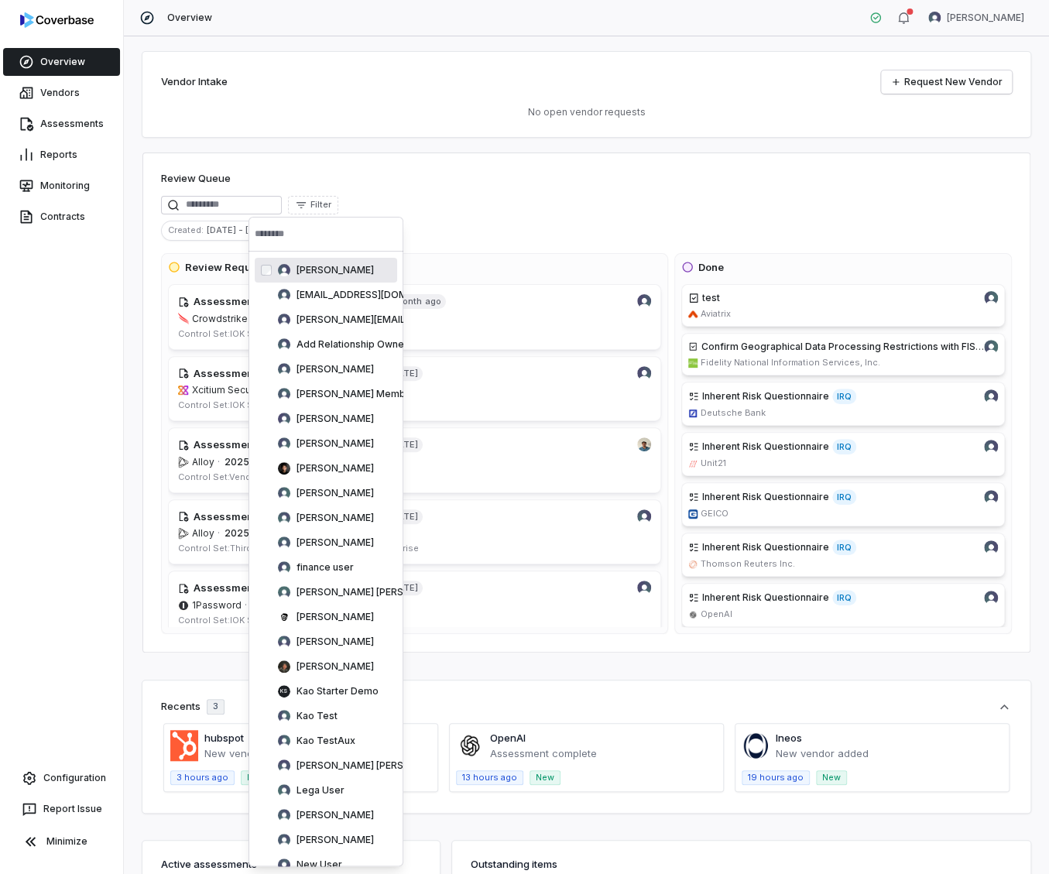
click at [314, 264] on span "David Gold" at bounding box center [335, 270] width 77 height 12
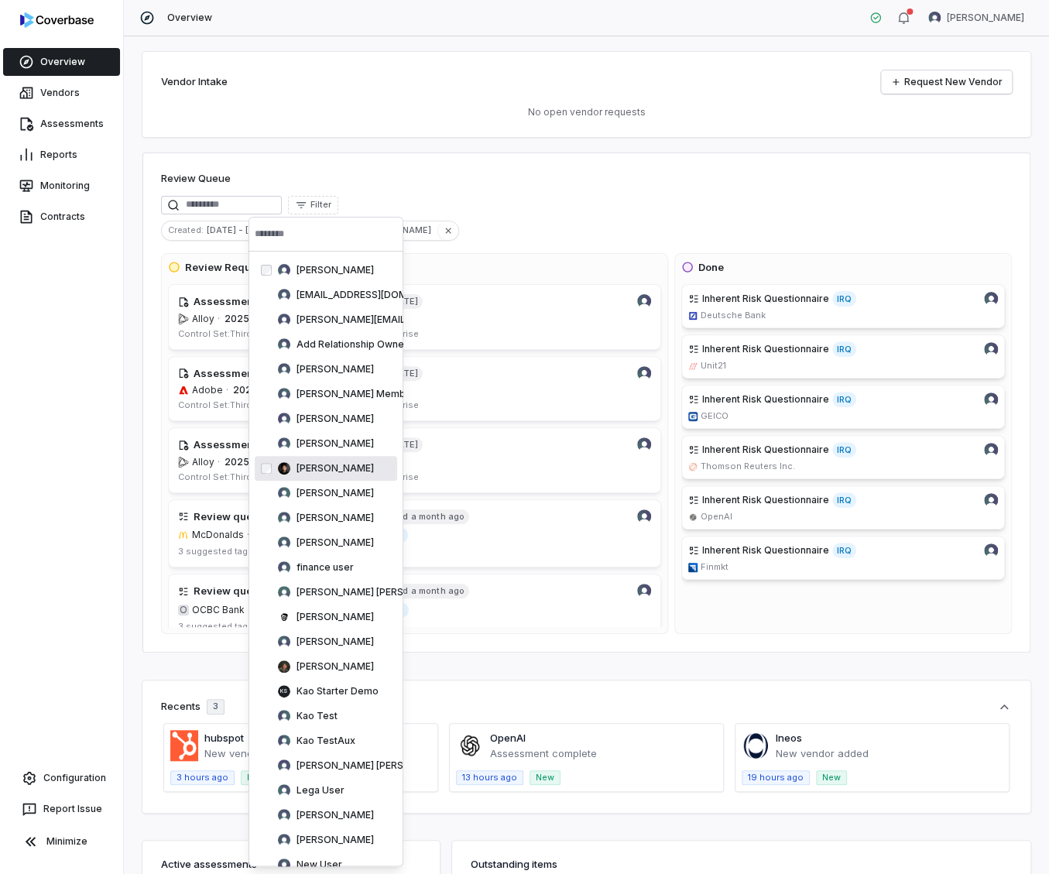
click at [361, 468] on div "Clarence Chio" at bounding box center [326, 468] width 142 height 25
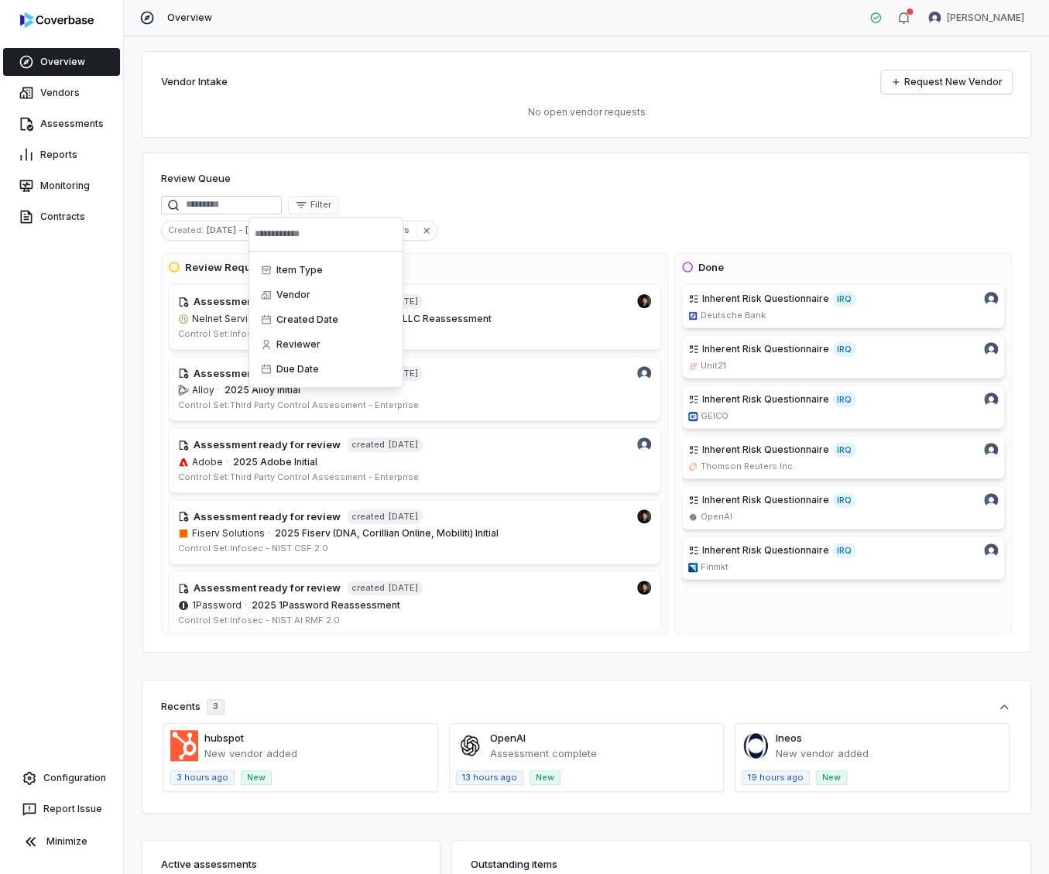
click at [510, 207] on div "Filter" at bounding box center [586, 205] width 851 height 19
